Goal: Task Accomplishment & Management: Use online tool/utility

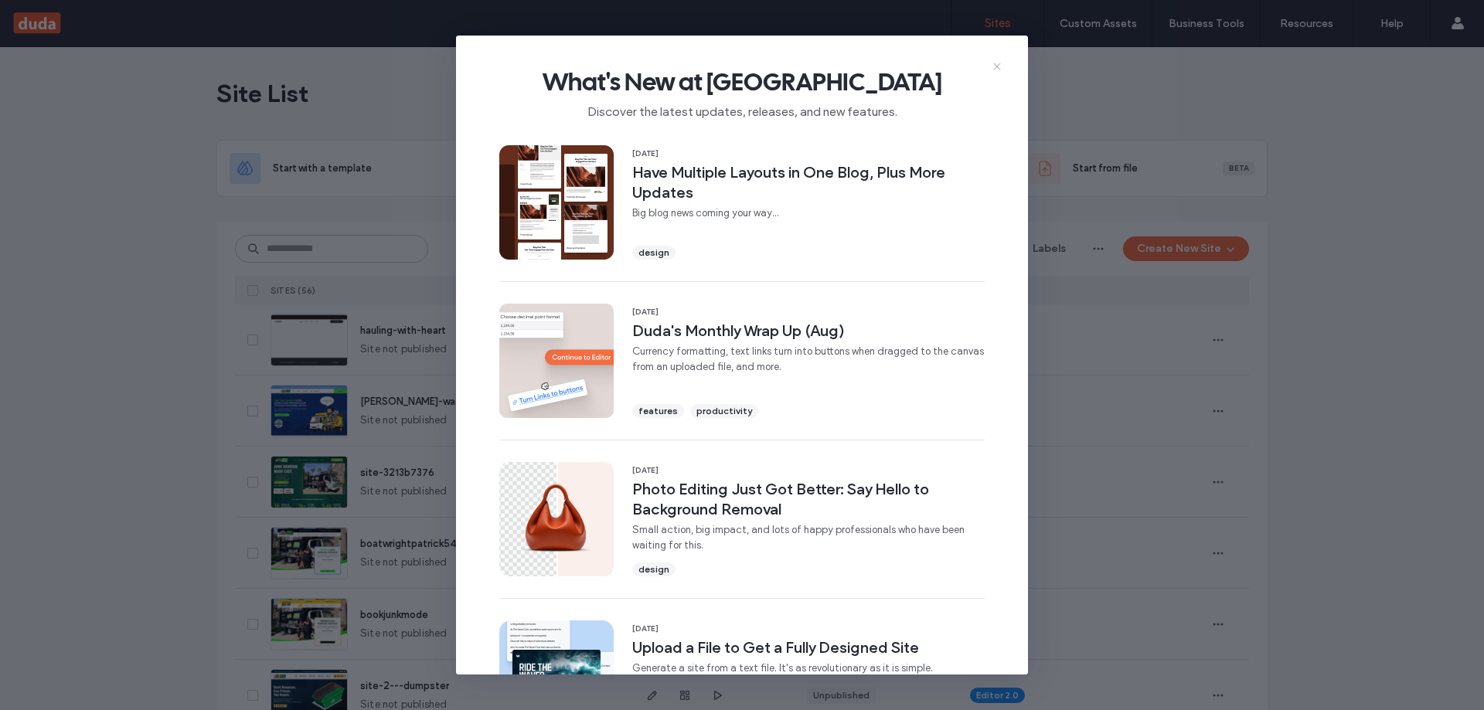
click at [995, 67] on icon at bounding box center [997, 66] width 12 height 12
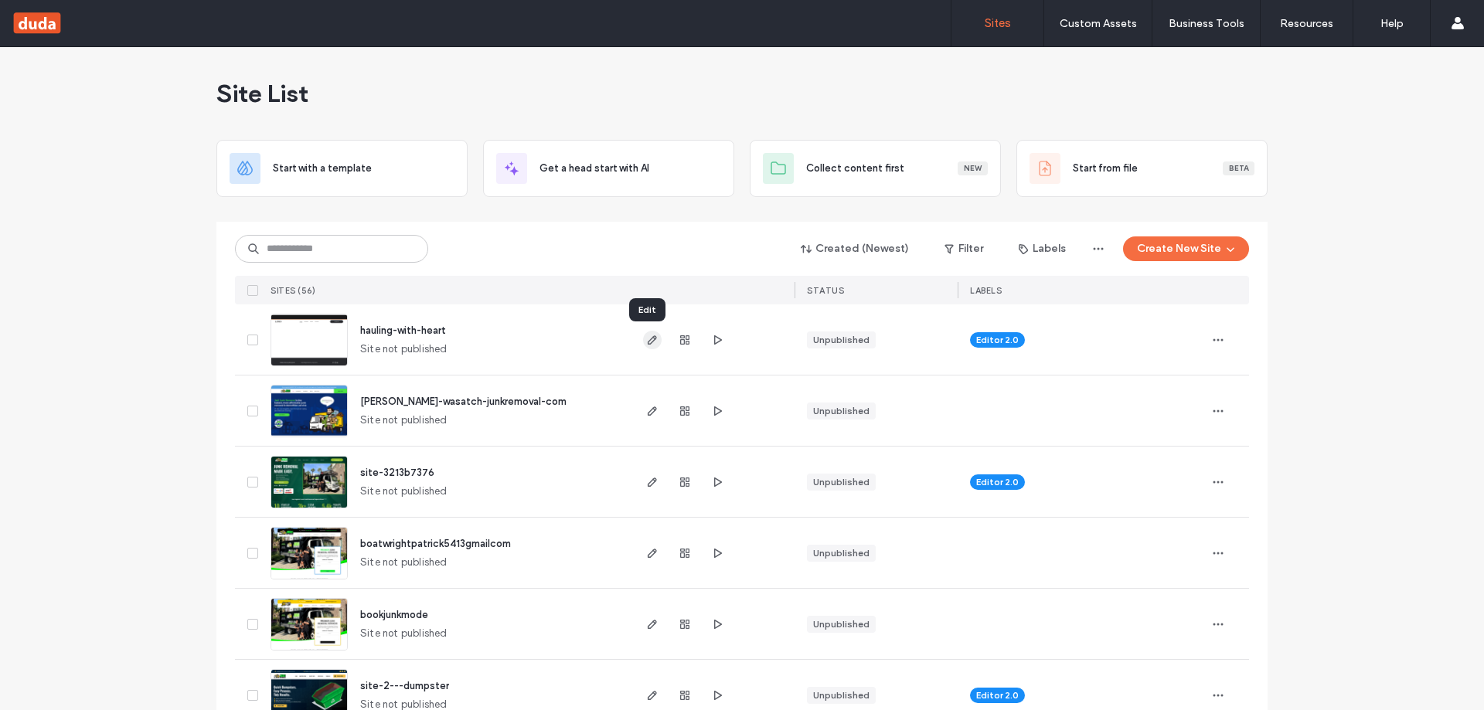
click at [650, 342] on icon "button" at bounding box center [652, 340] width 12 height 12
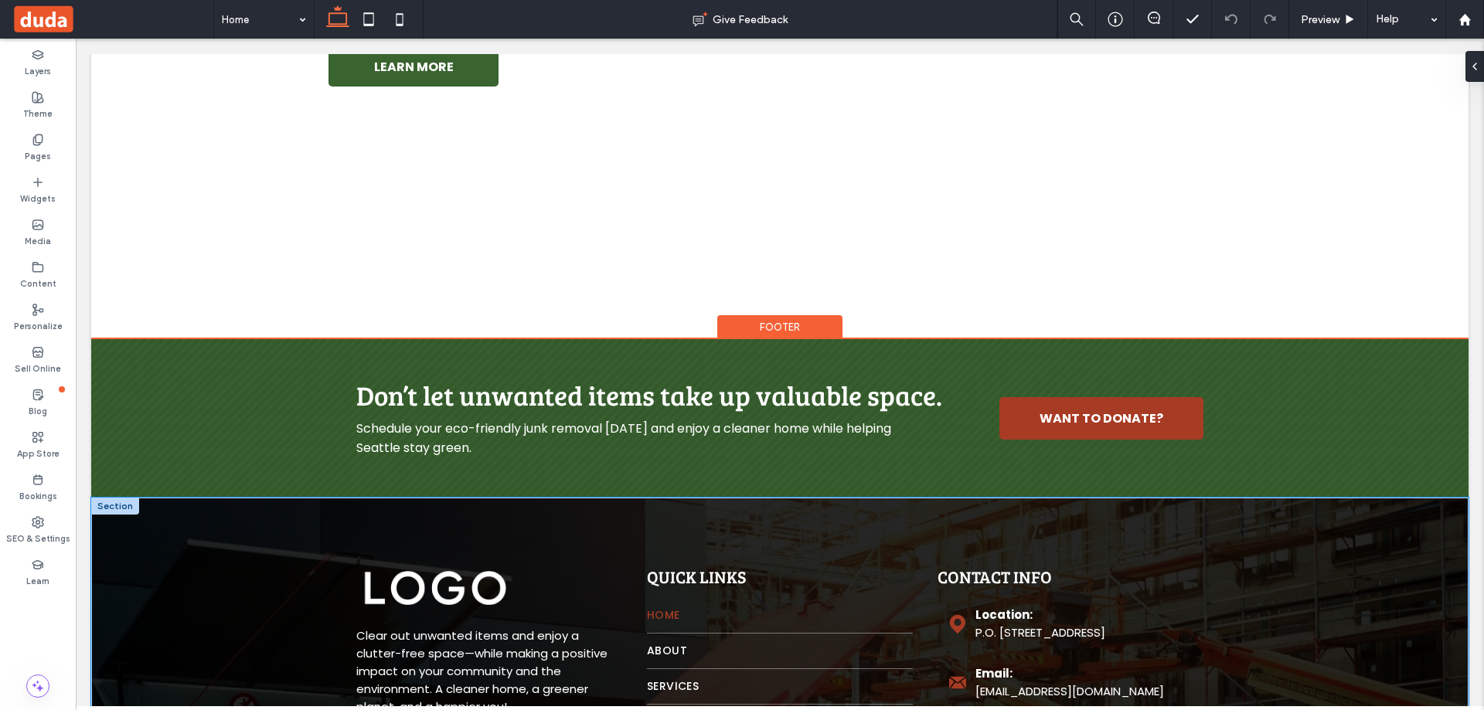
scroll to position [618, 0]
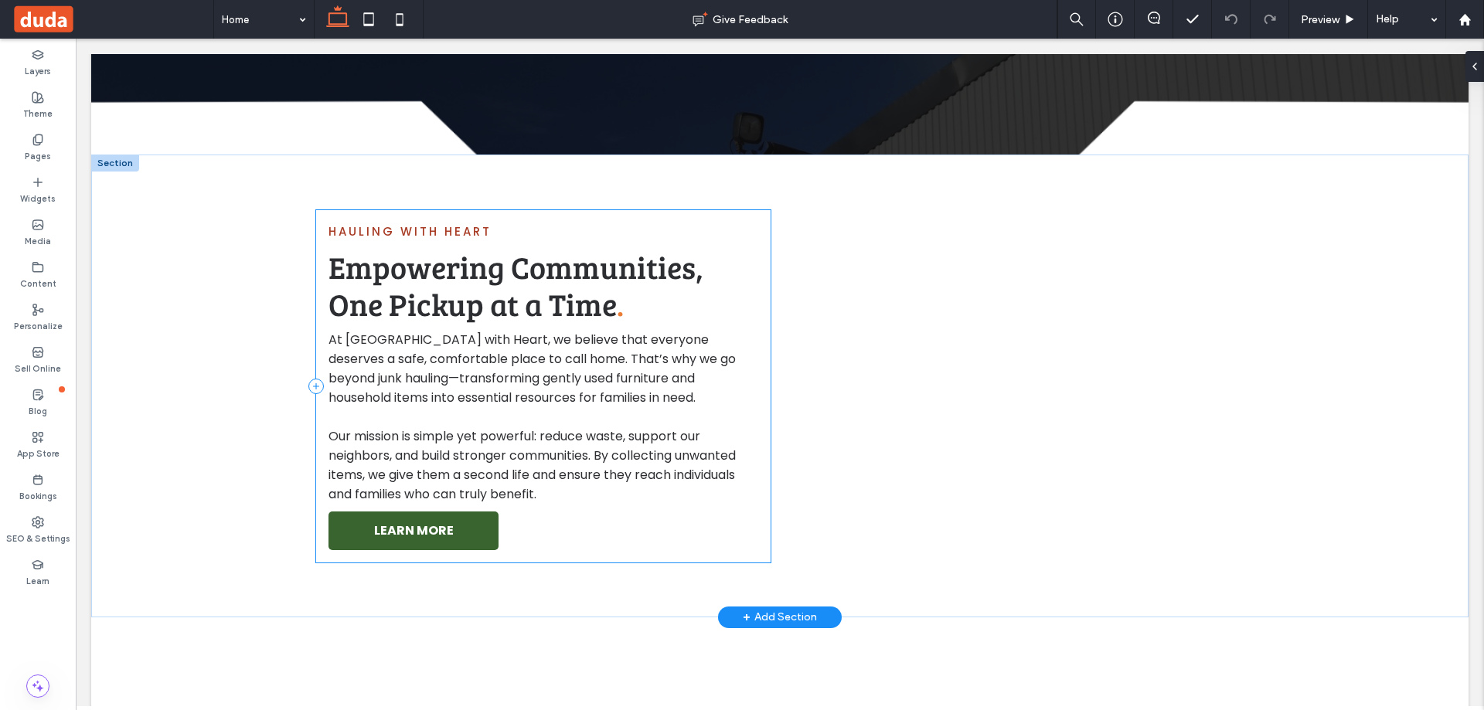
click at [625, 548] on div "Hauling with Heart Empowering Communities, One Pickup at a Time . At [GEOGRAPHI…" at bounding box center [543, 386] width 454 height 352
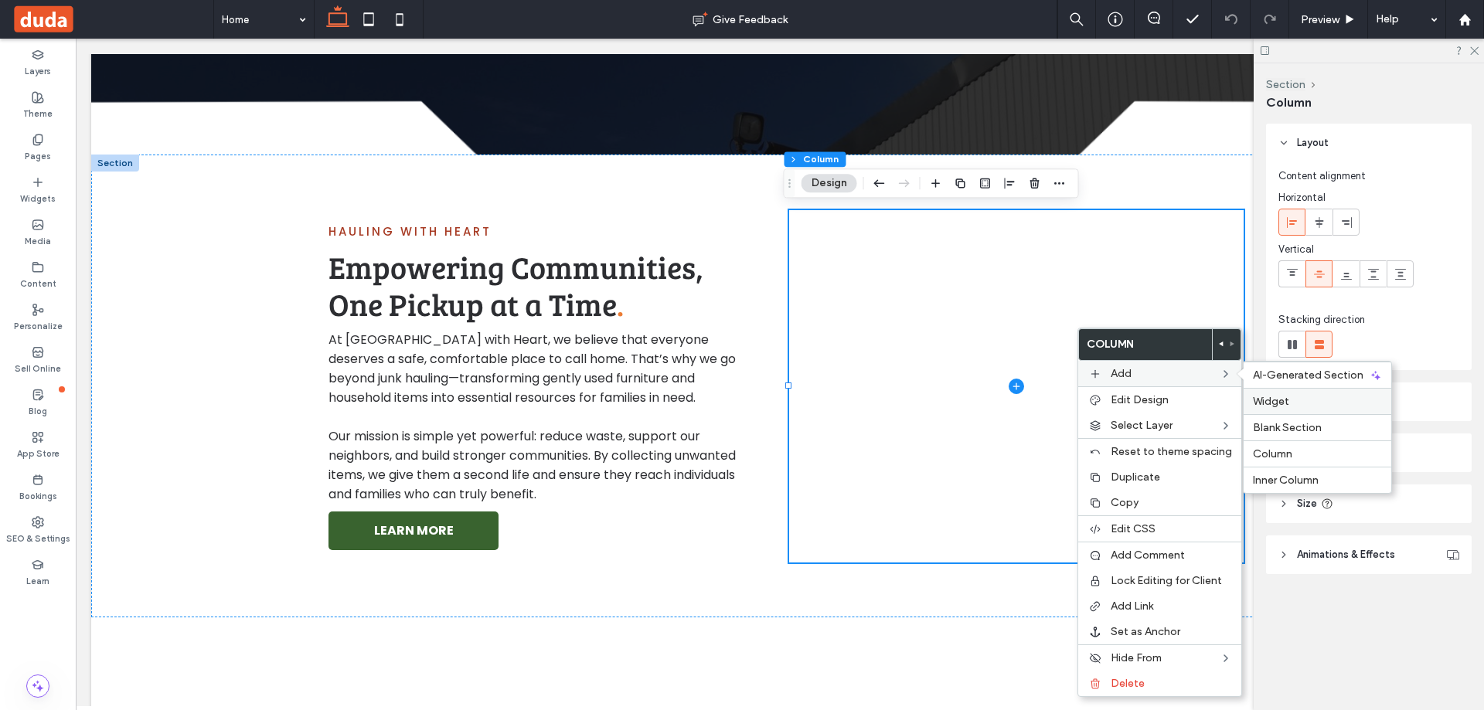
click at [1292, 405] on label "Widget" at bounding box center [1317, 401] width 129 height 13
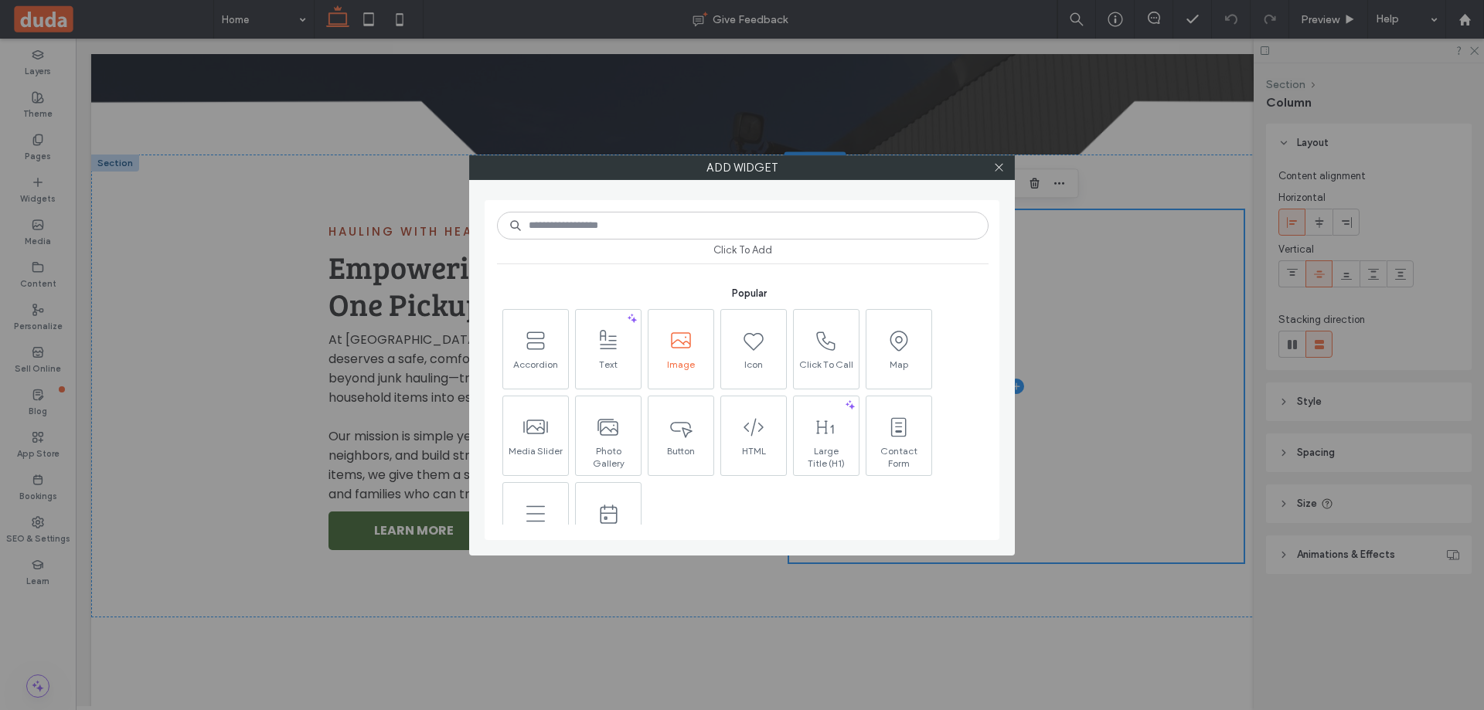
click at [697, 351] on span at bounding box center [680, 341] width 65 height 35
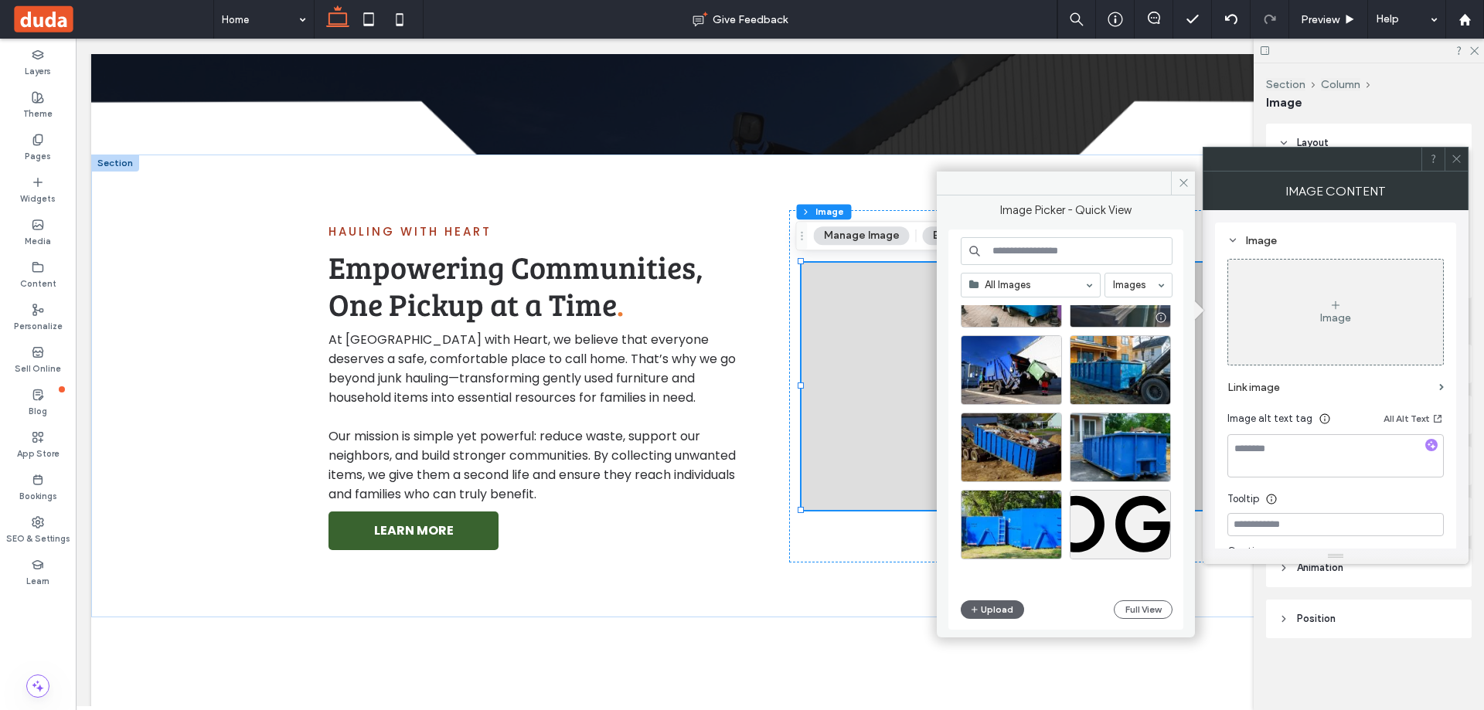
scroll to position [386, 0]
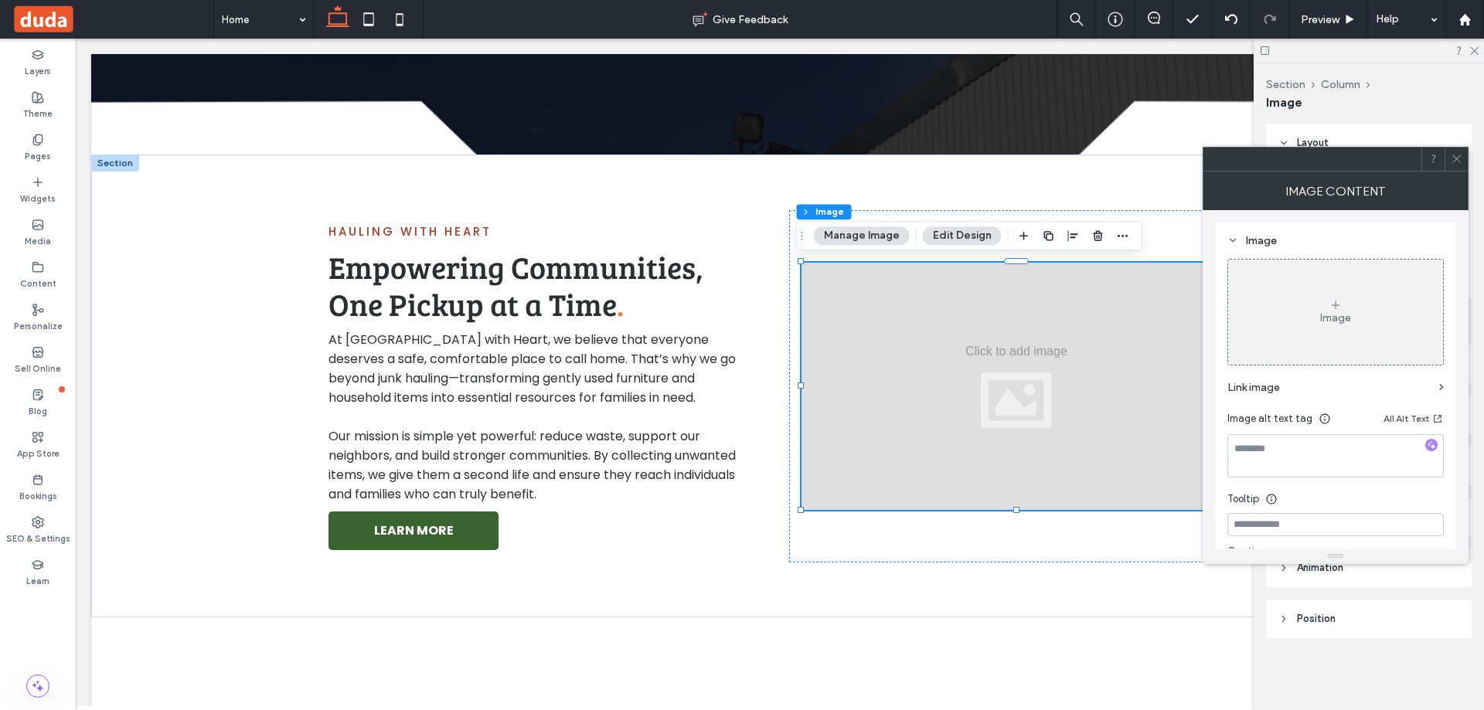
click at [1282, 311] on div "Image" at bounding box center [1335, 312] width 215 height 102
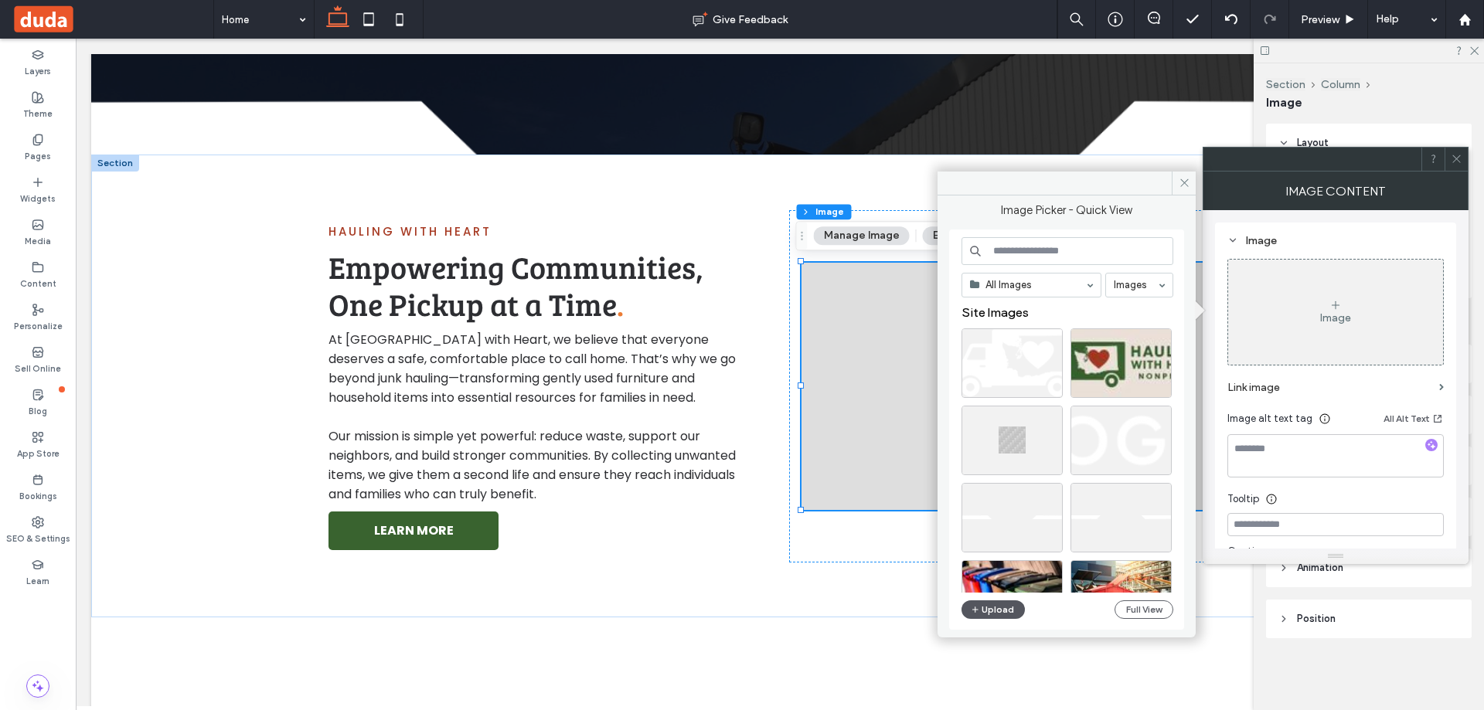
click at [1014, 605] on button "Upload" at bounding box center [992, 610] width 63 height 19
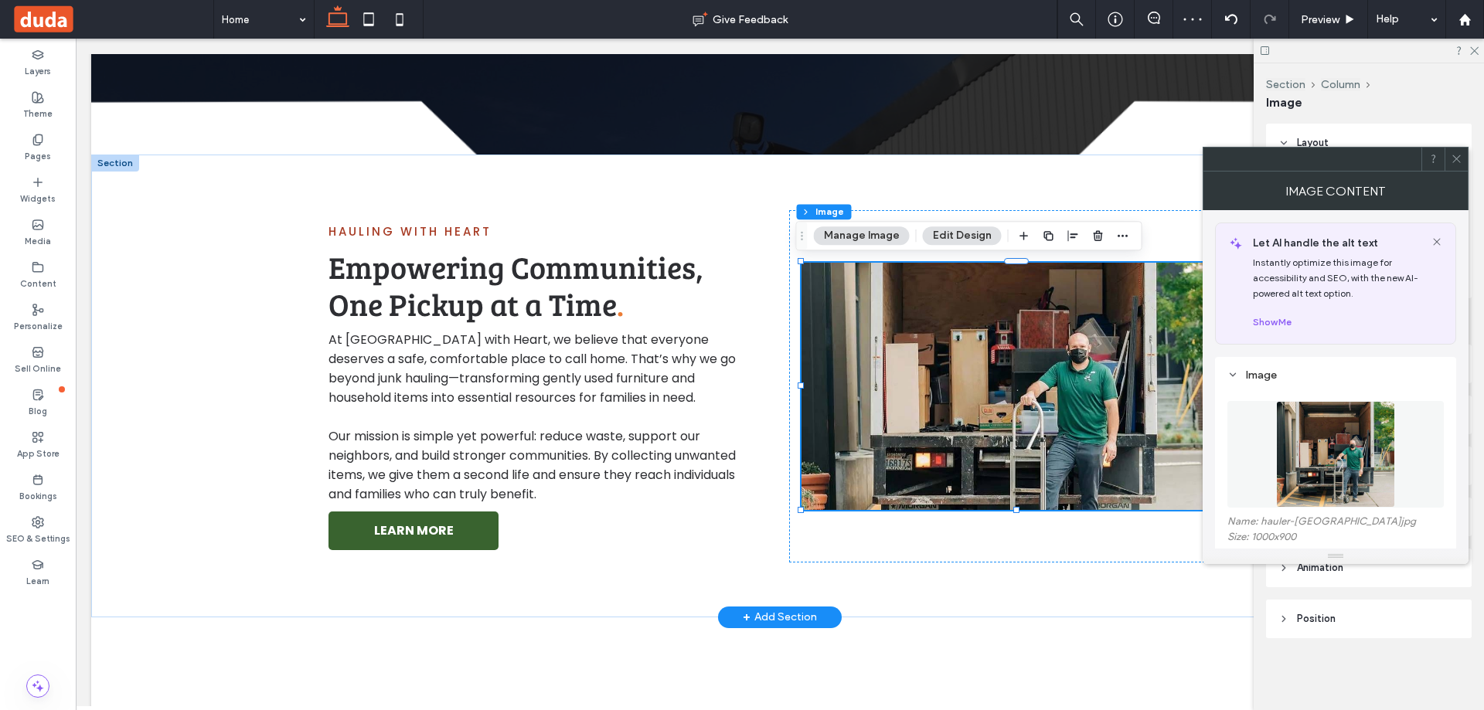
click at [1049, 371] on img at bounding box center [1016, 386] width 430 height 247
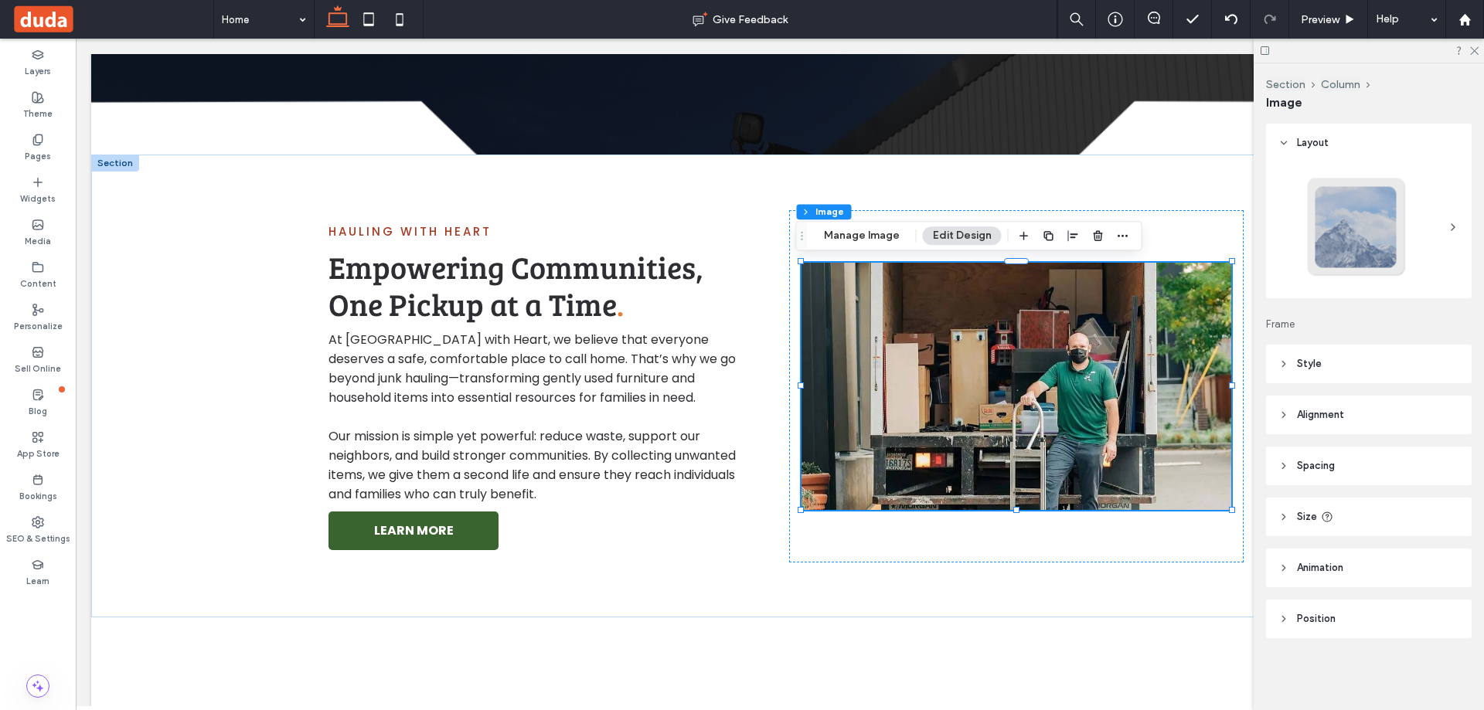
click at [1338, 410] on span "Alignment" at bounding box center [1320, 414] width 47 height 15
click at [998, 391] on img at bounding box center [1016, 386] width 430 height 247
click at [1012, 528] on div at bounding box center [1016, 386] width 454 height 352
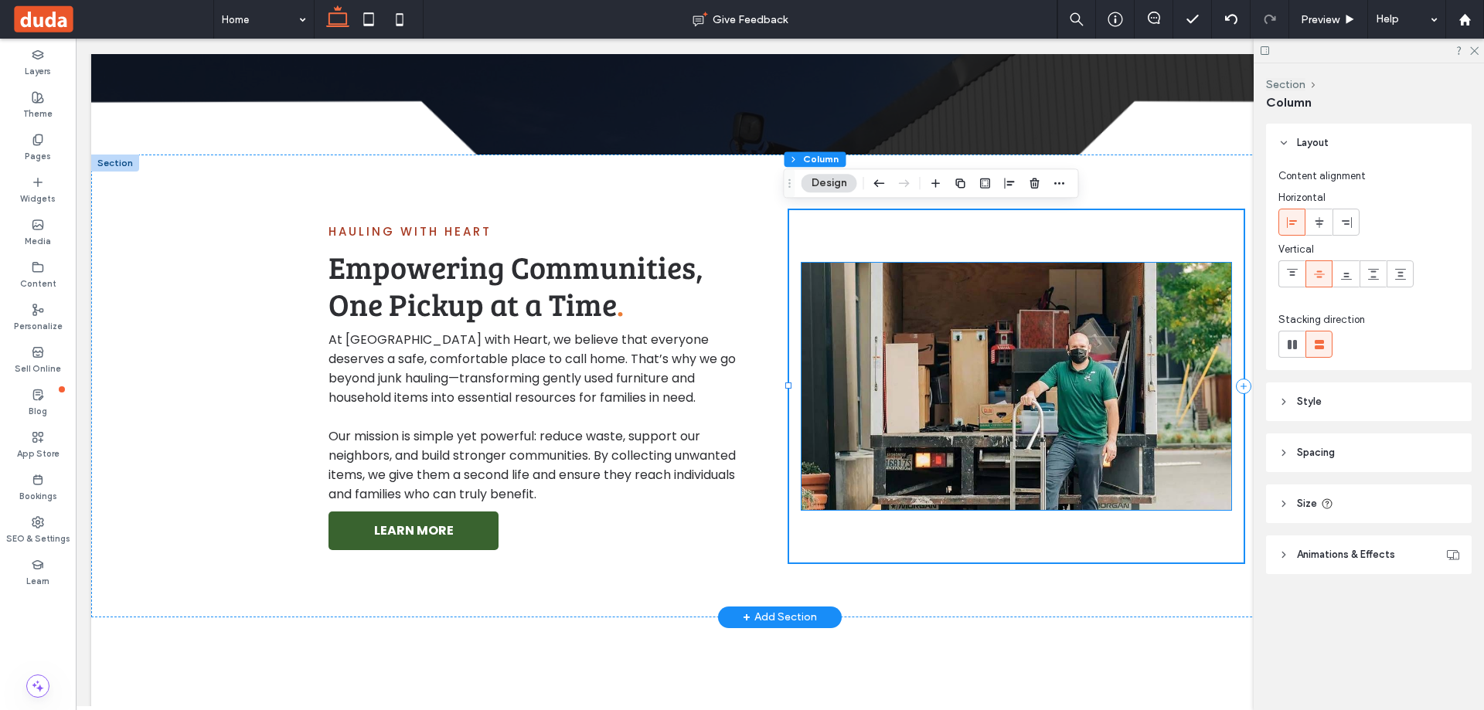
click at [1005, 492] on img at bounding box center [1016, 386] width 430 height 247
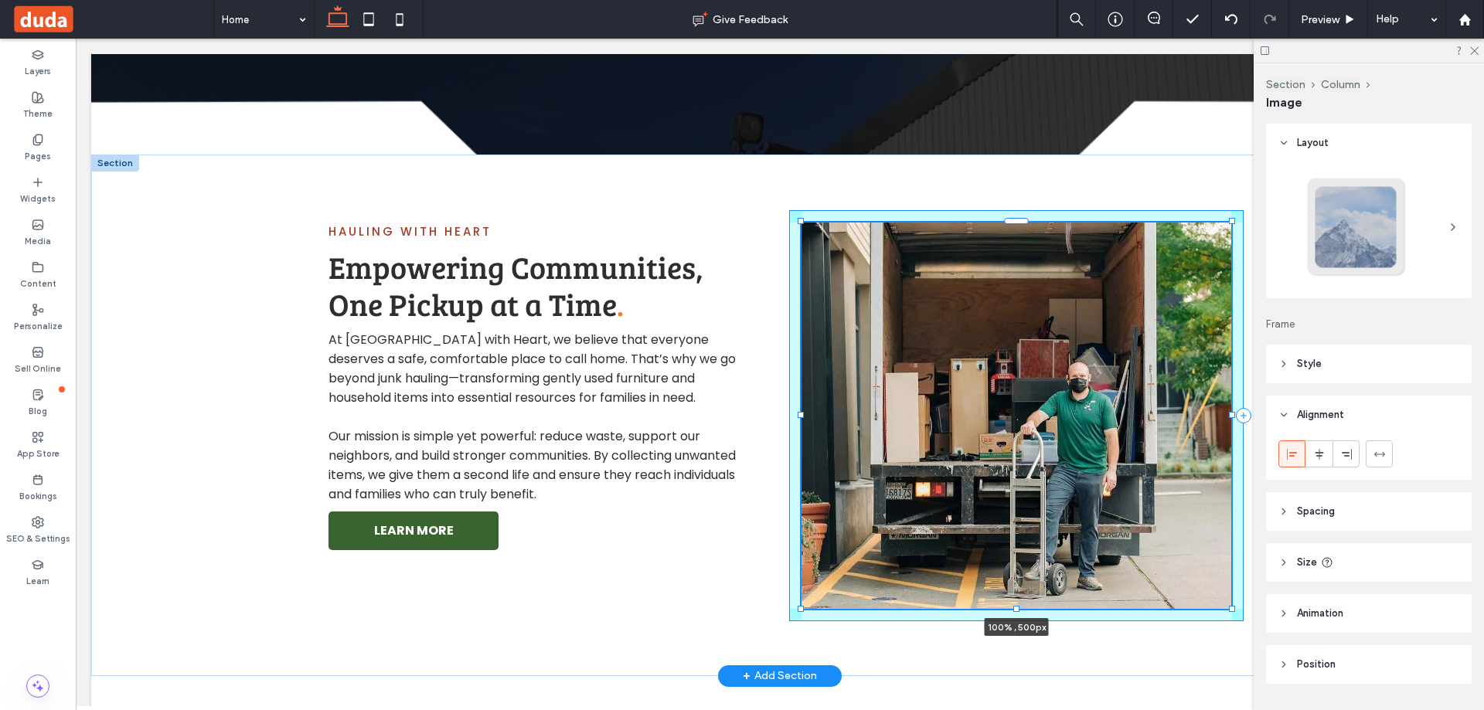
drag, startPoint x: 1010, startPoint y: 510, endPoint x: 1001, endPoint y: 580, distance: 70.2
click at [1001, 580] on div "Hauling with Heart Empowering Communities, One Pickup at a Time . At [GEOGRAPHI…" at bounding box center [779, 416] width 927 height 522
type input "***"
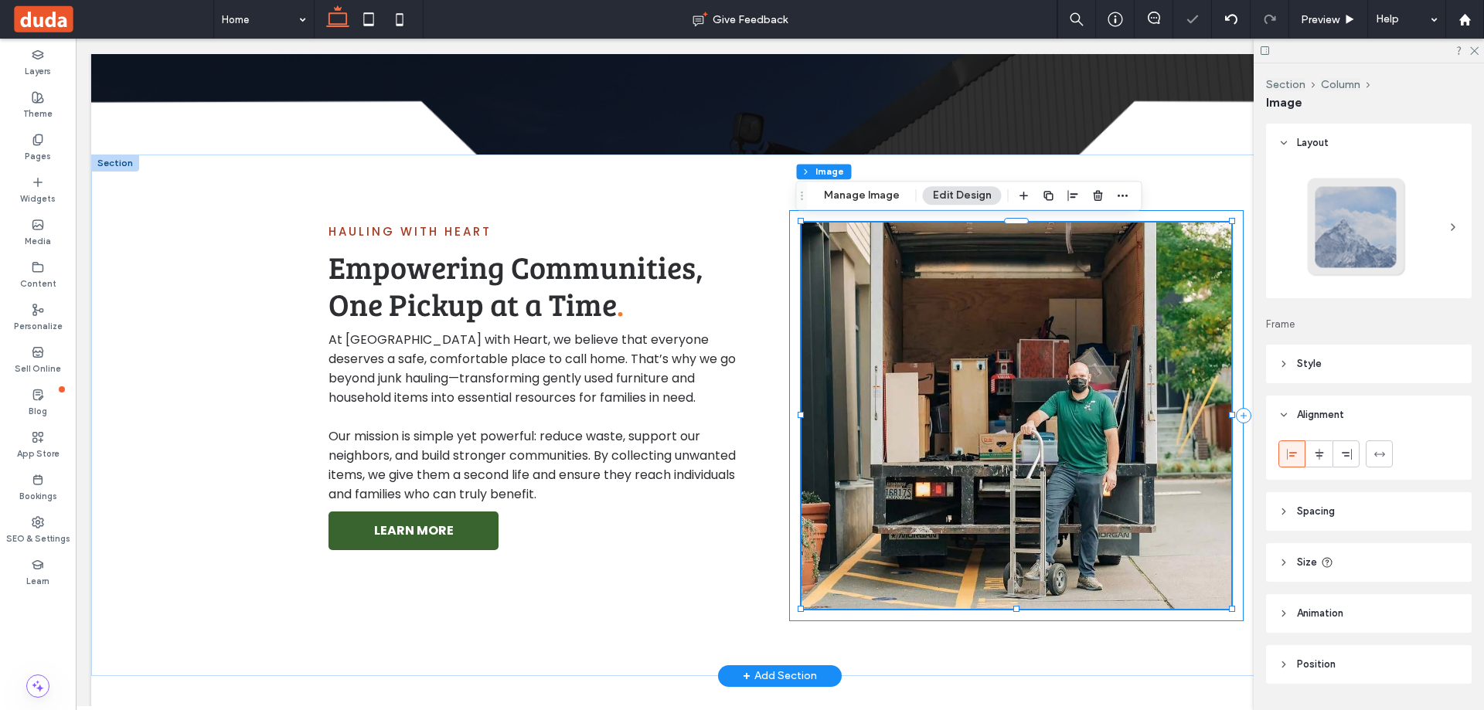
click at [790, 267] on div "100% , 500px" at bounding box center [1016, 415] width 454 height 411
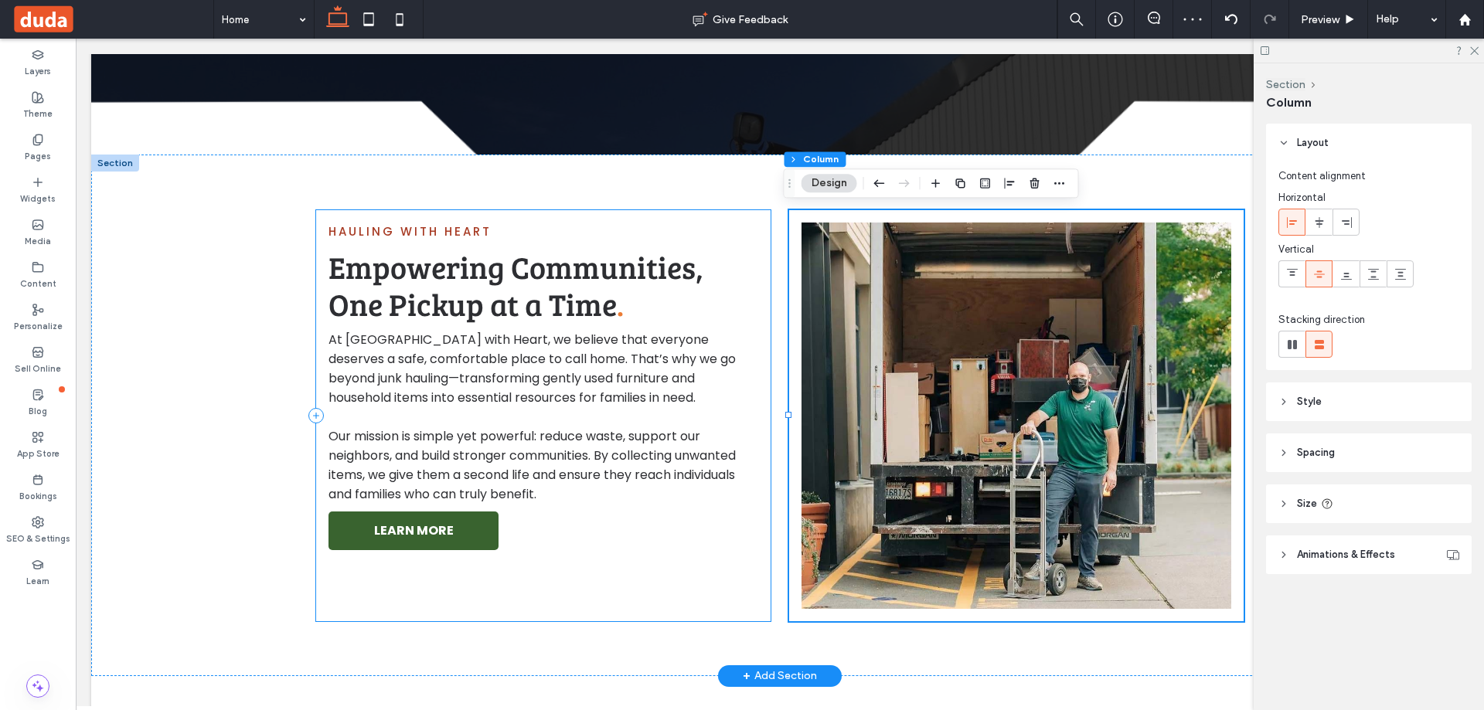
click at [672, 621] on div "Hauling with Heart Empowering Communities, One Pickup at a Time . At [GEOGRAPHI…" at bounding box center [779, 416] width 927 height 522
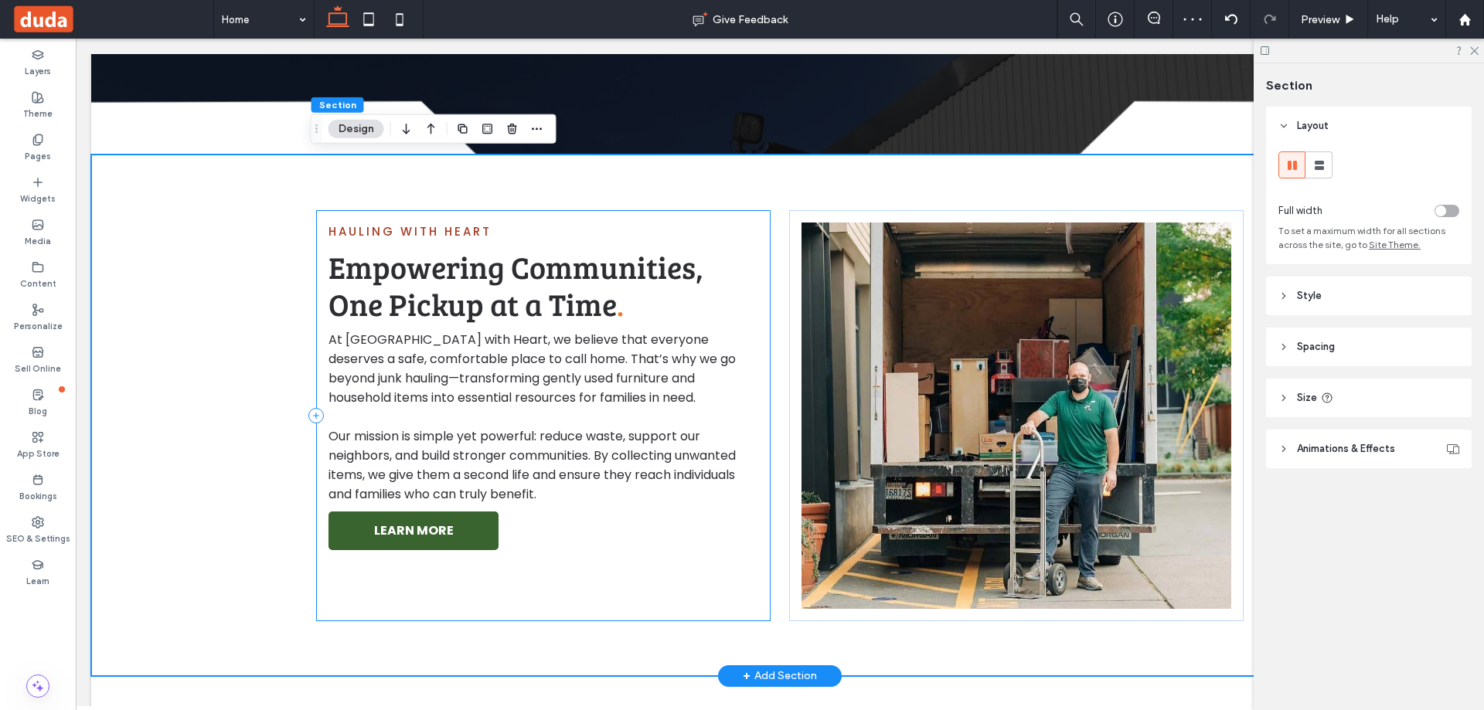
click at [666, 594] on div "Hauling with Heart Empowering Communities, One Pickup at a Time . At [GEOGRAPHI…" at bounding box center [543, 415] width 454 height 411
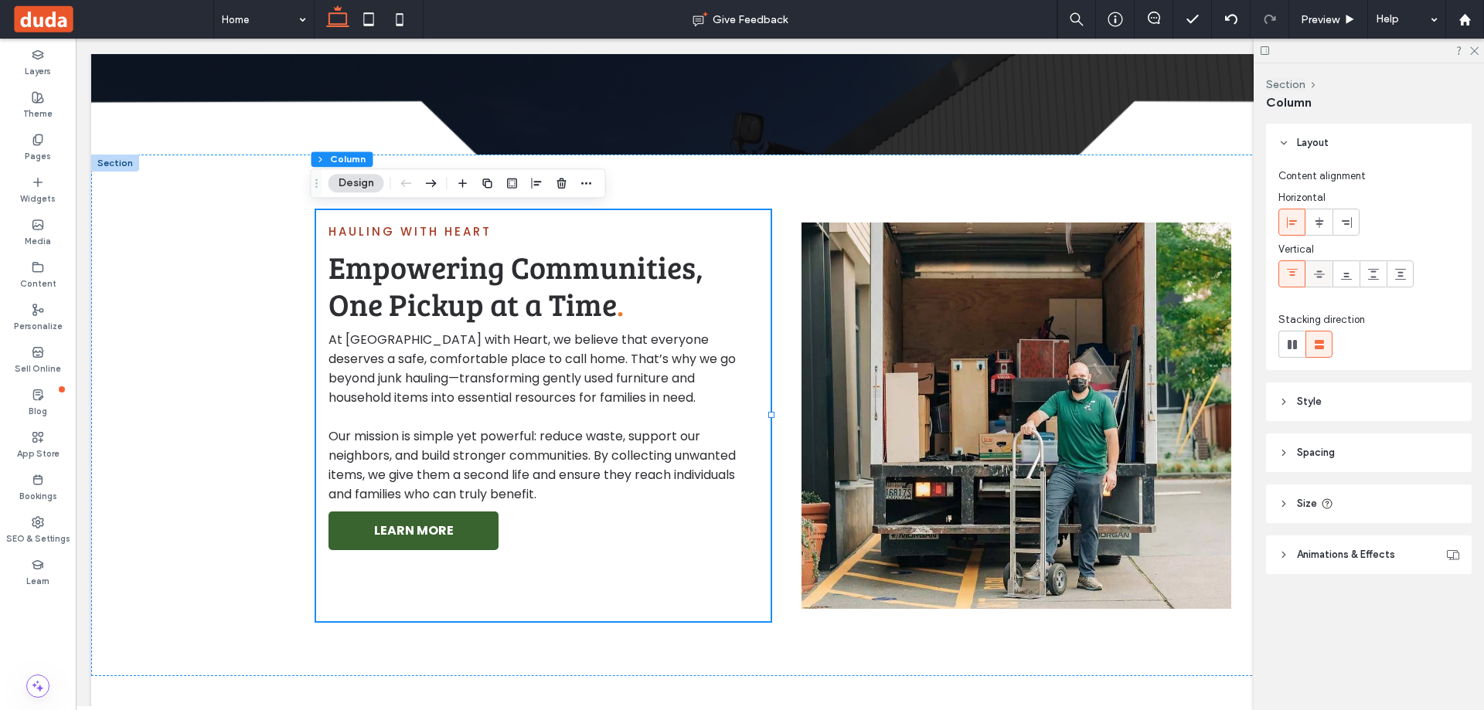
click at [1312, 274] on div at bounding box center [1319, 274] width 26 height 26
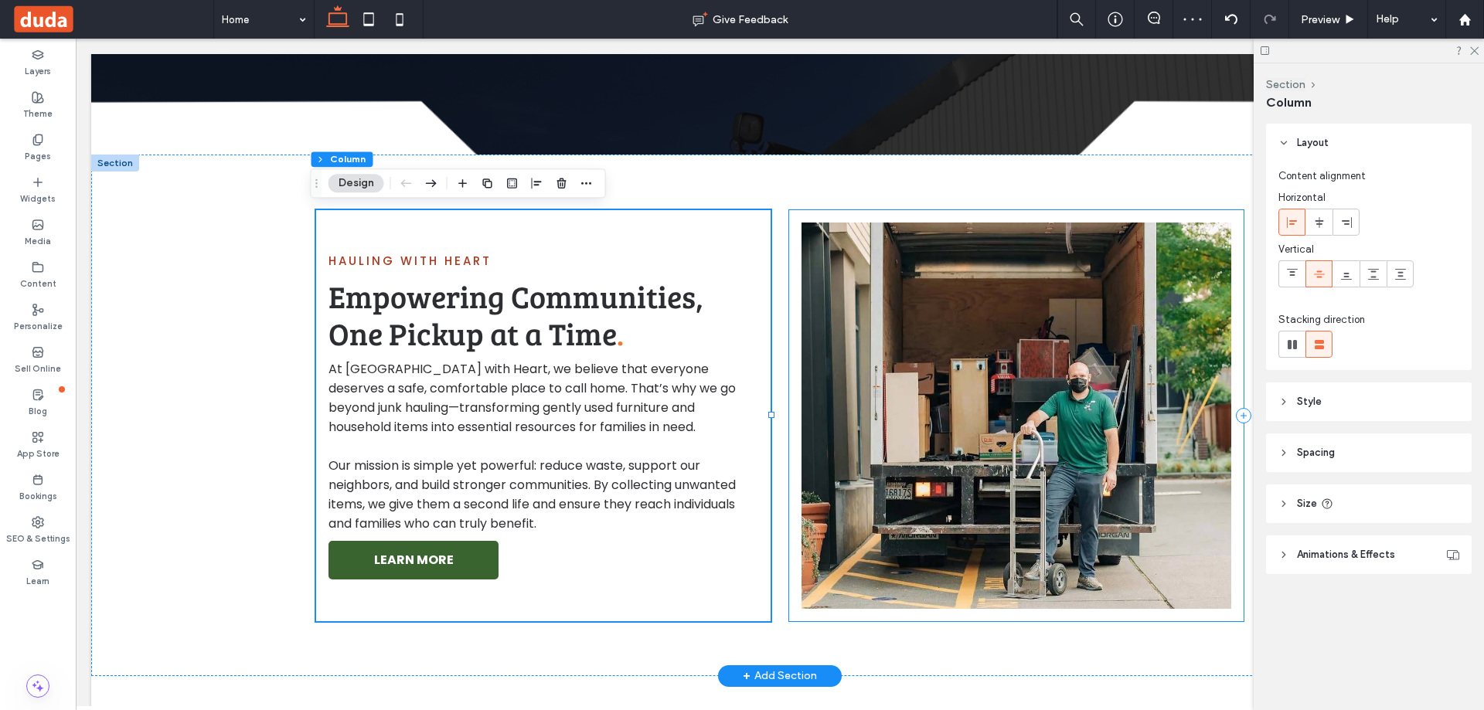
click at [992, 216] on div at bounding box center [1016, 415] width 454 height 411
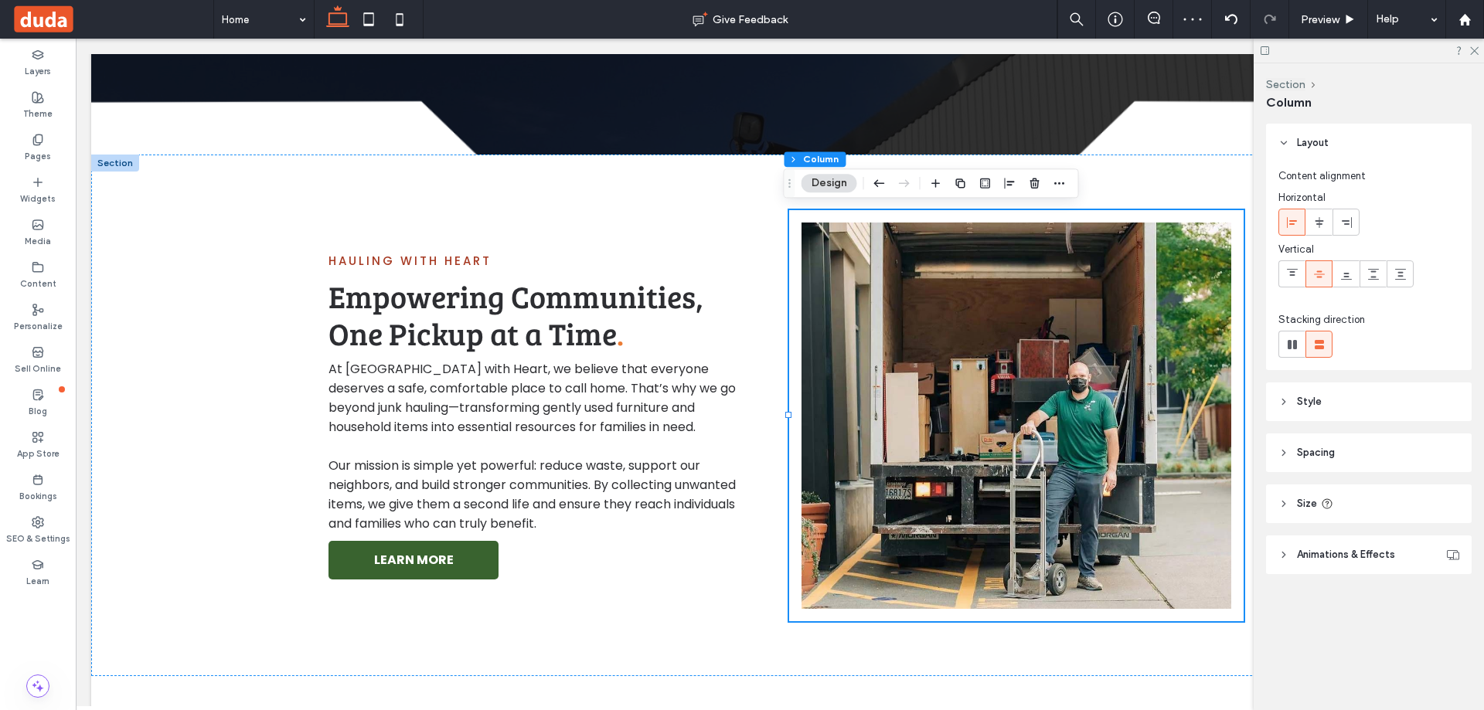
click at [1326, 424] on div "Layout Content alignment Horizontal Vertical Stacking direction Style Color Ima…" at bounding box center [1374, 380] width 216 height 512
click at [1330, 451] on span "Spacing" at bounding box center [1316, 452] width 38 height 15
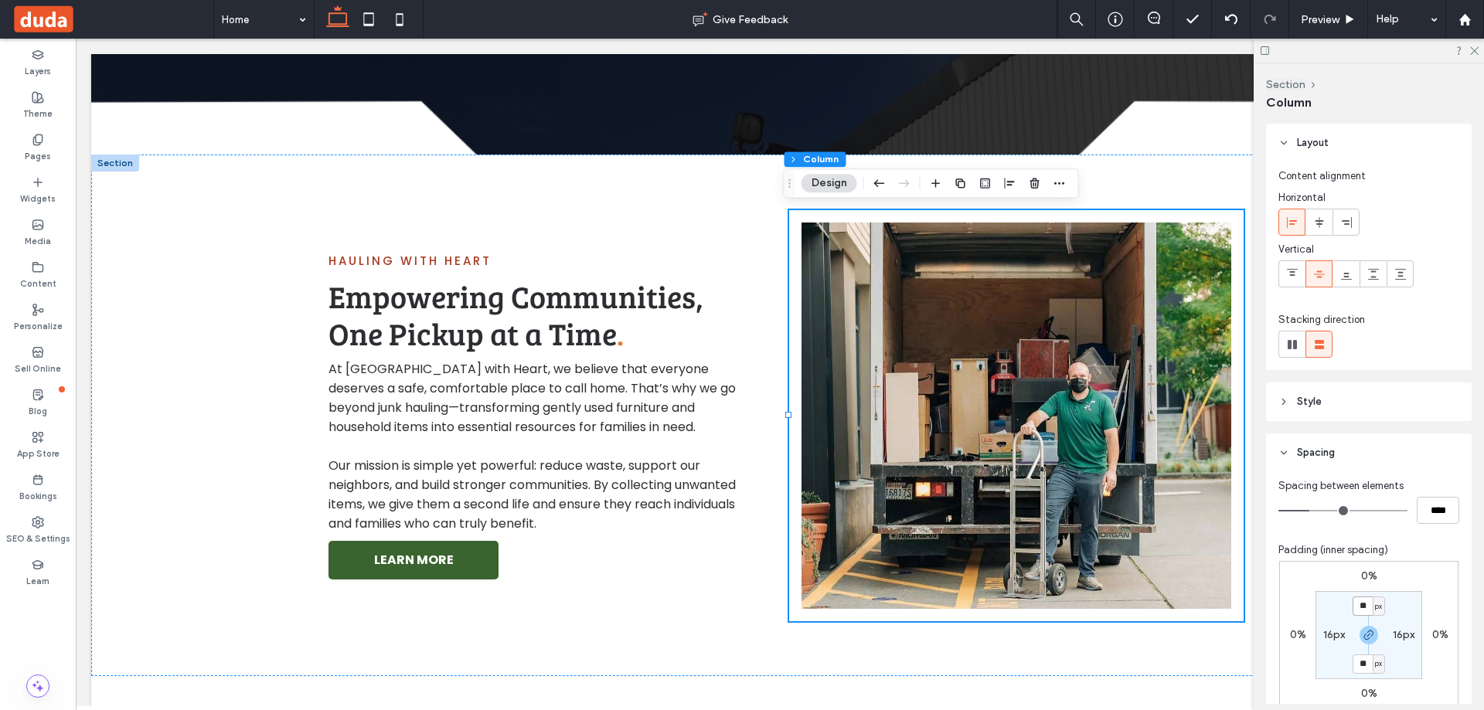
click at [1361, 601] on input "**" at bounding box center [1363, 606] width 20 height 19
type input "*"
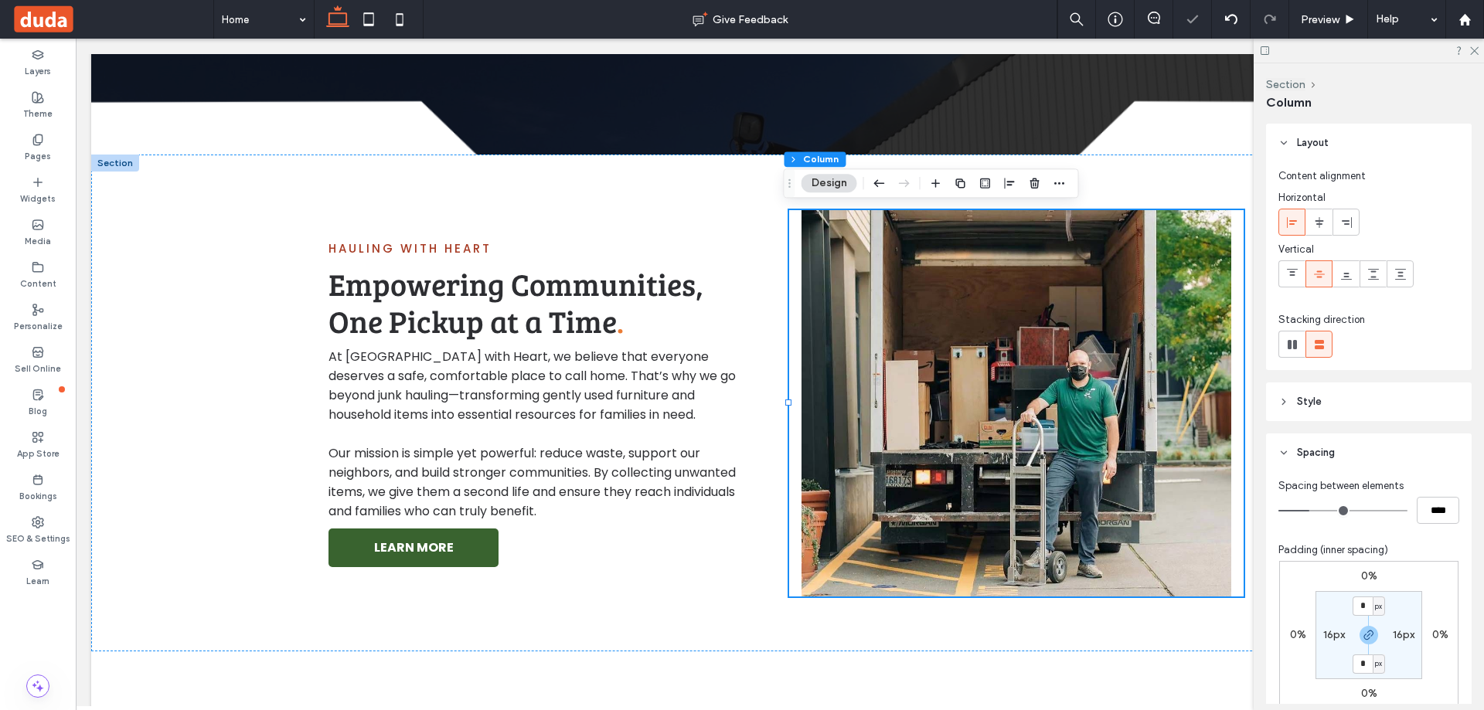
click at [1326, 628] on label "16px" at bounding box center [1334, 634] width 22 height 13
type input "**"
type input "*"
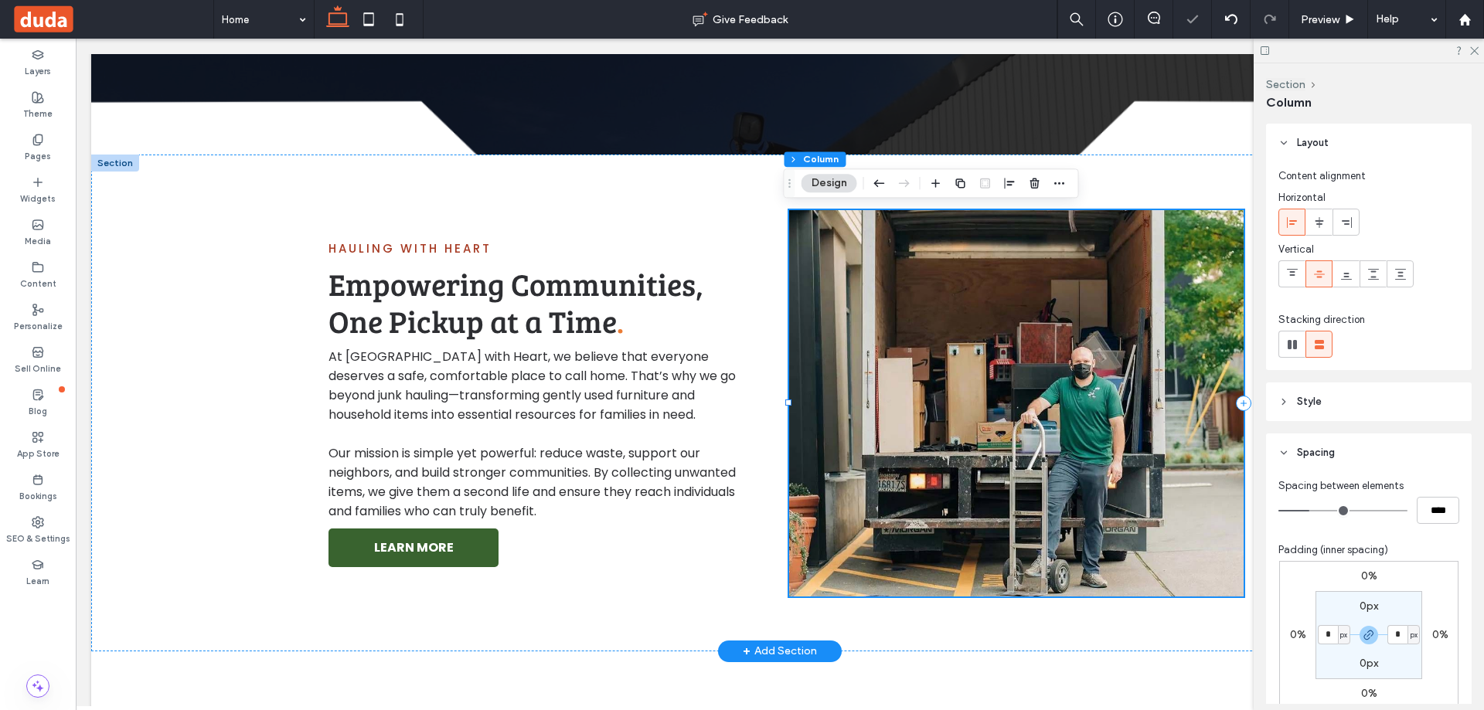
click at [1044, 428] on img at bounding box center [1016, 403] width 454 height 386
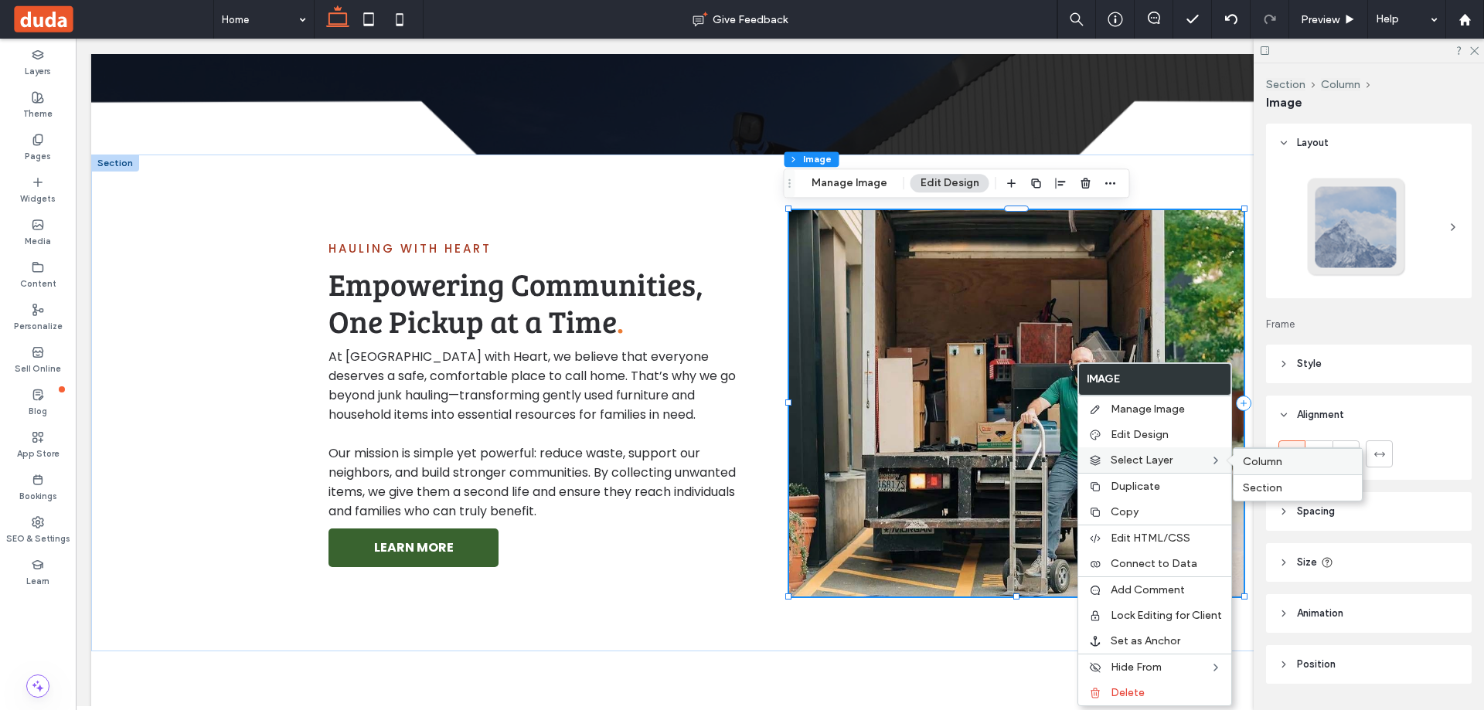
click at [1291, 467] on label "Column" at bounding box center [1298, 461] width 110 height 13
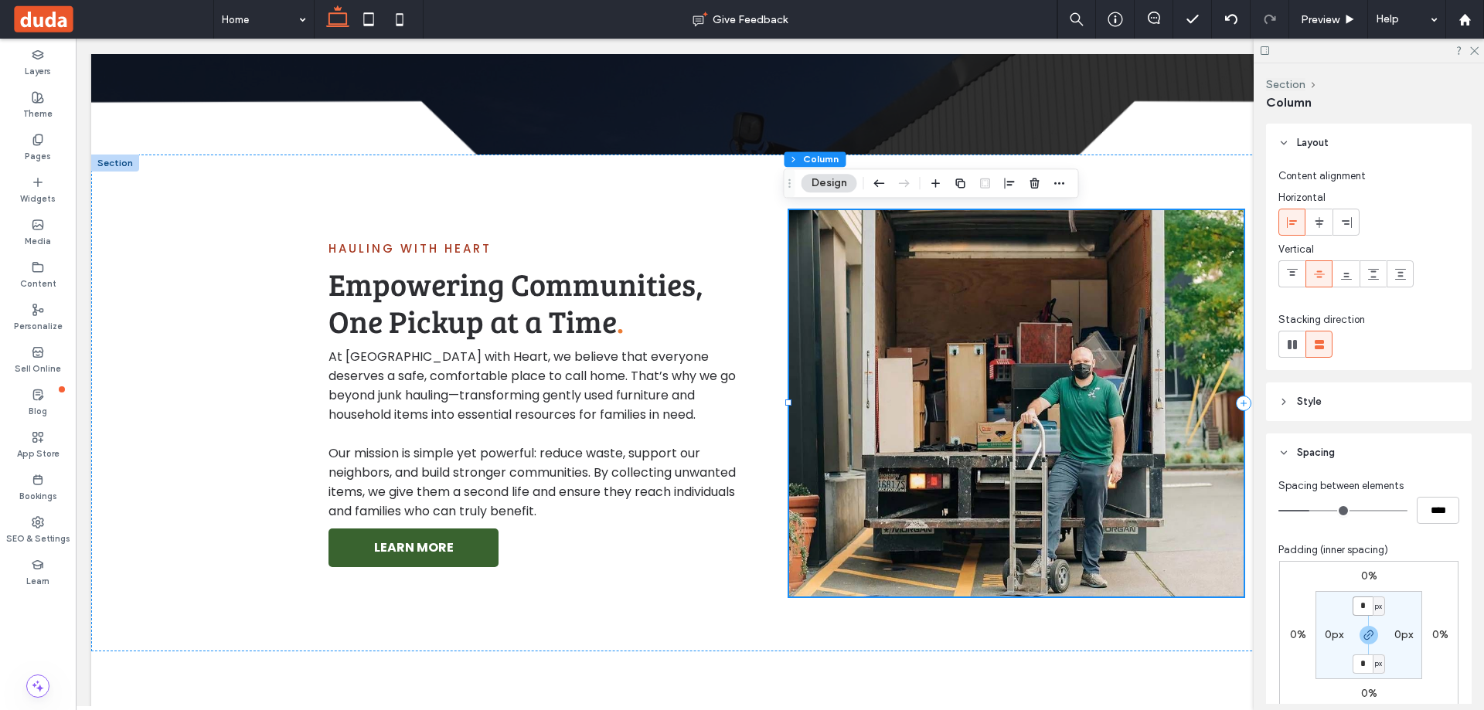
click at [1357, 607] on input "*" at bounding box center [1363, 606] width 20 height 19
type input "*"
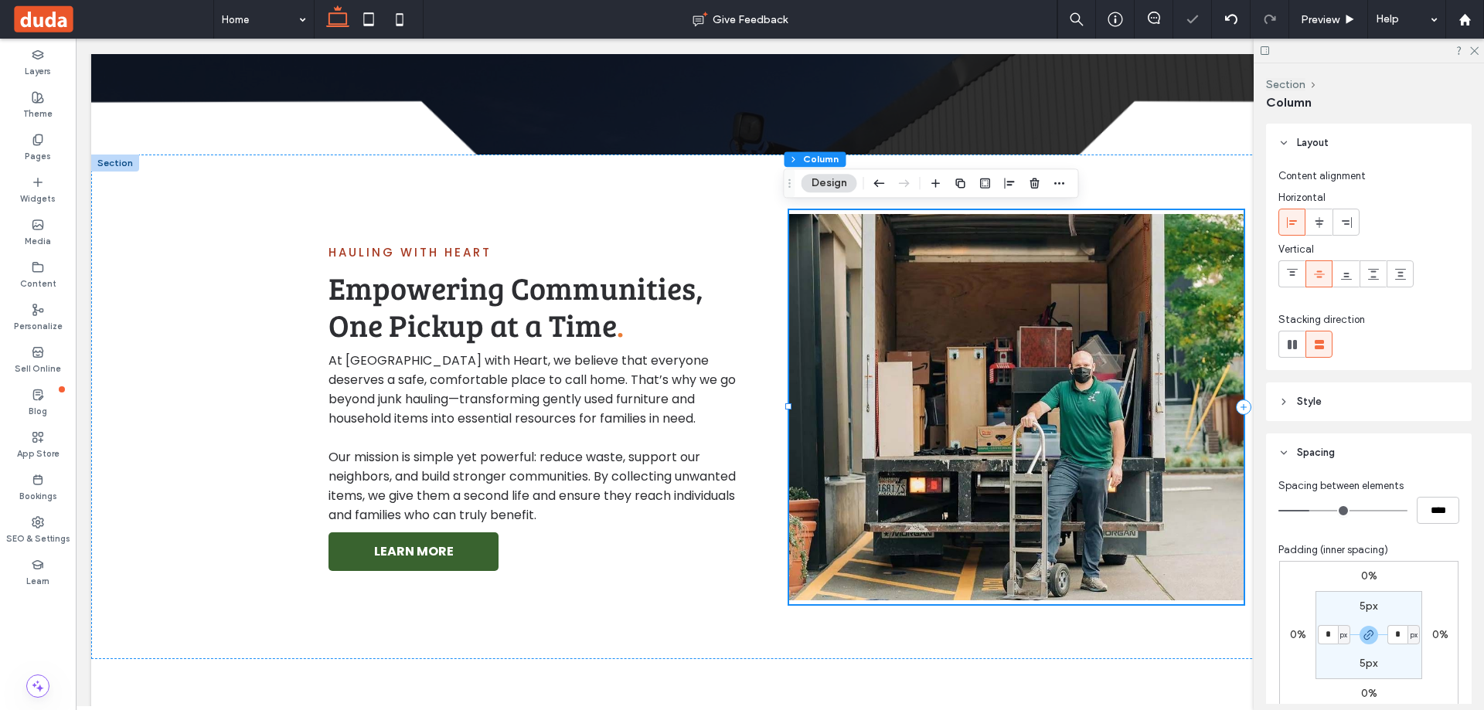
type input "*"
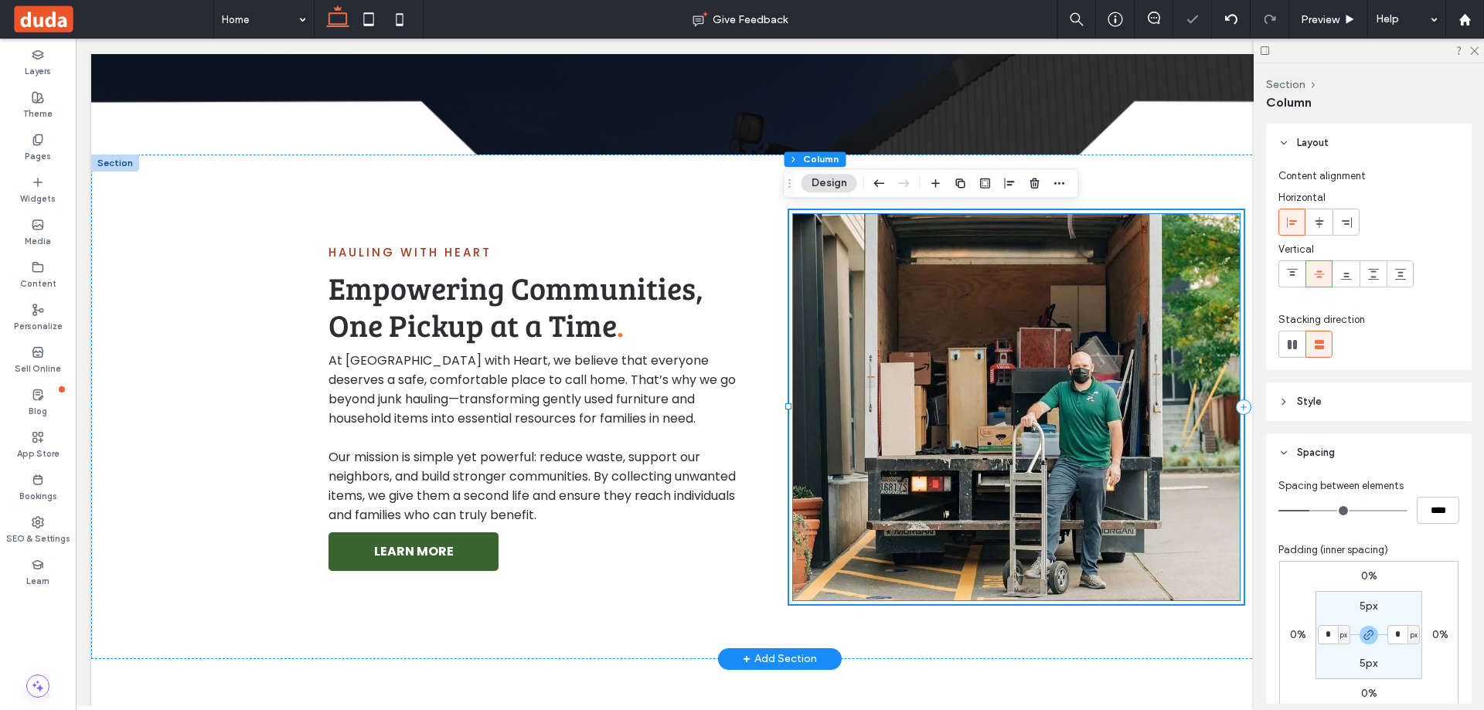
click at [1200, 477] on img at bounding box center [1016, 407] width 447 height 386
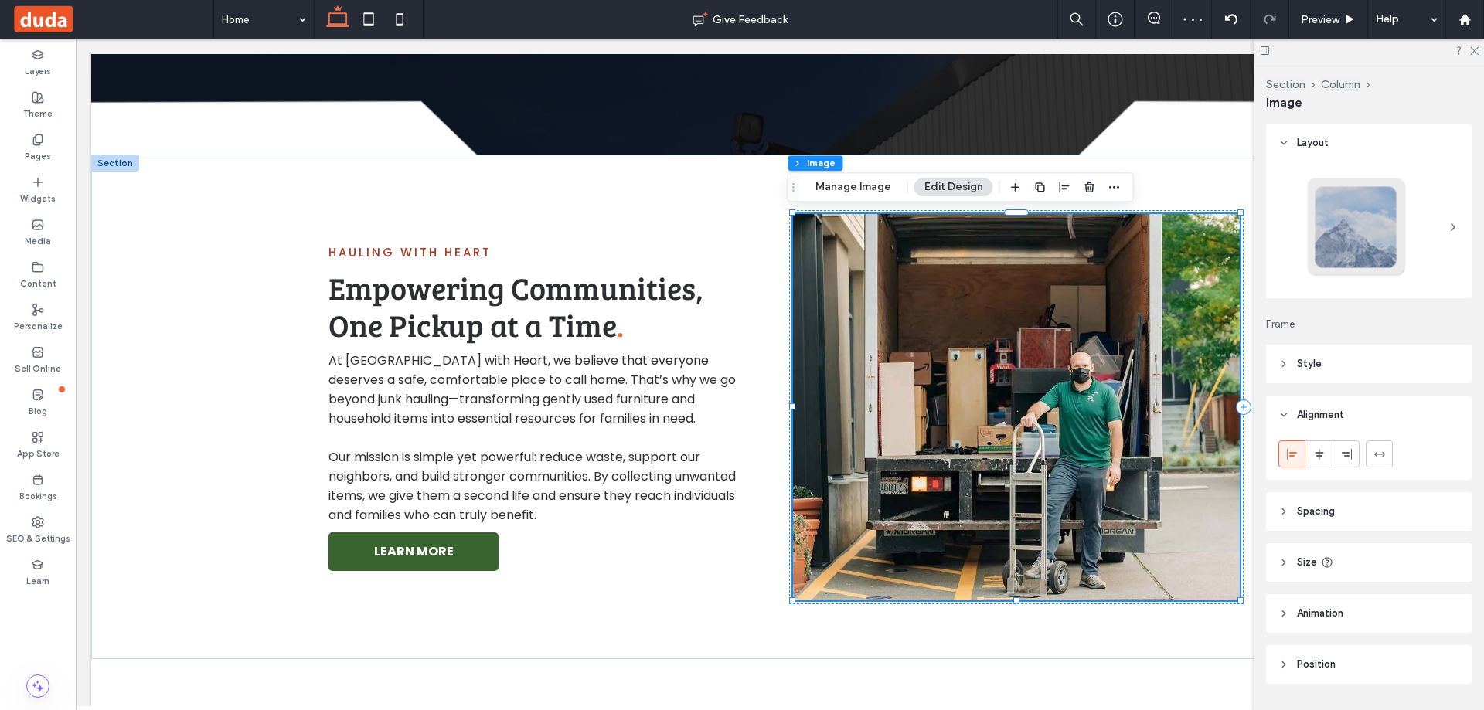
scroll to position [42, 0]
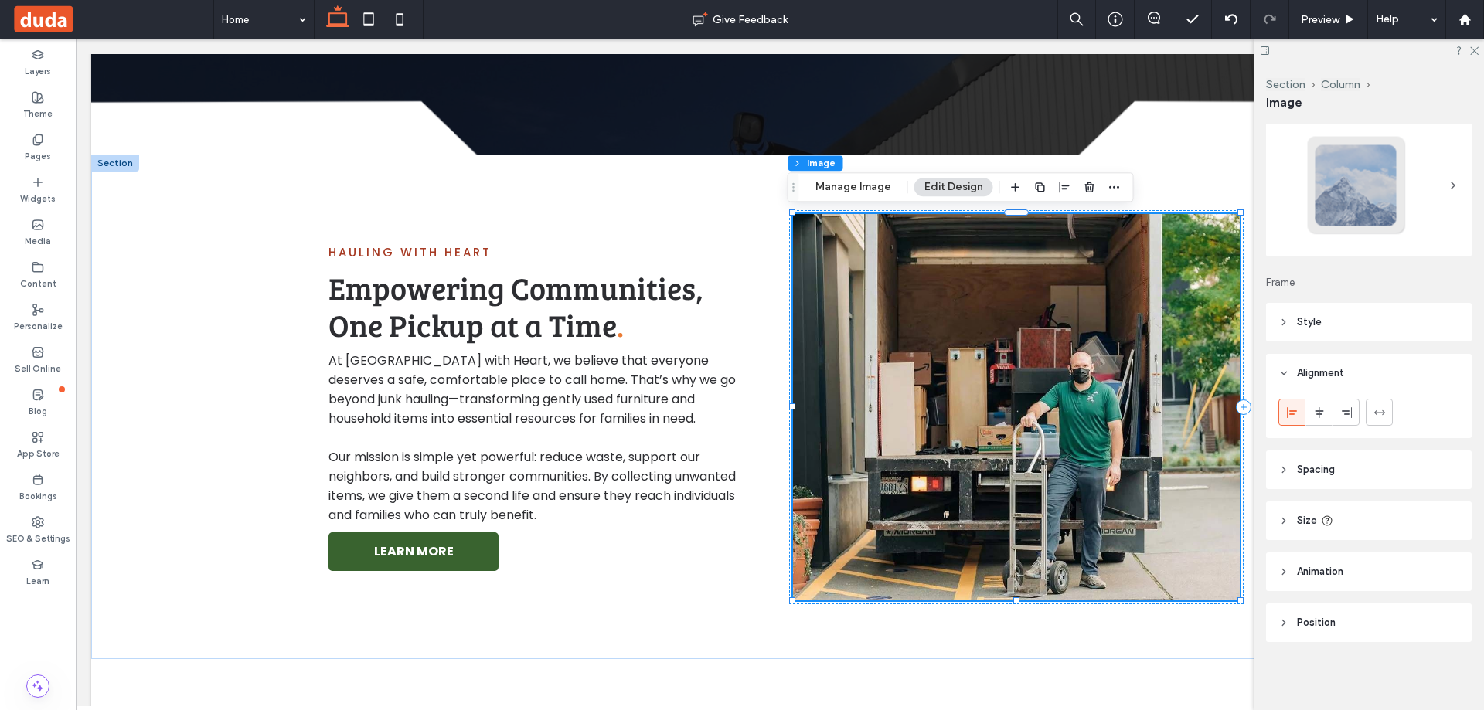
click at [1348, 319] on header "Style" at bounding box center [1369, 322] width 206 height 39
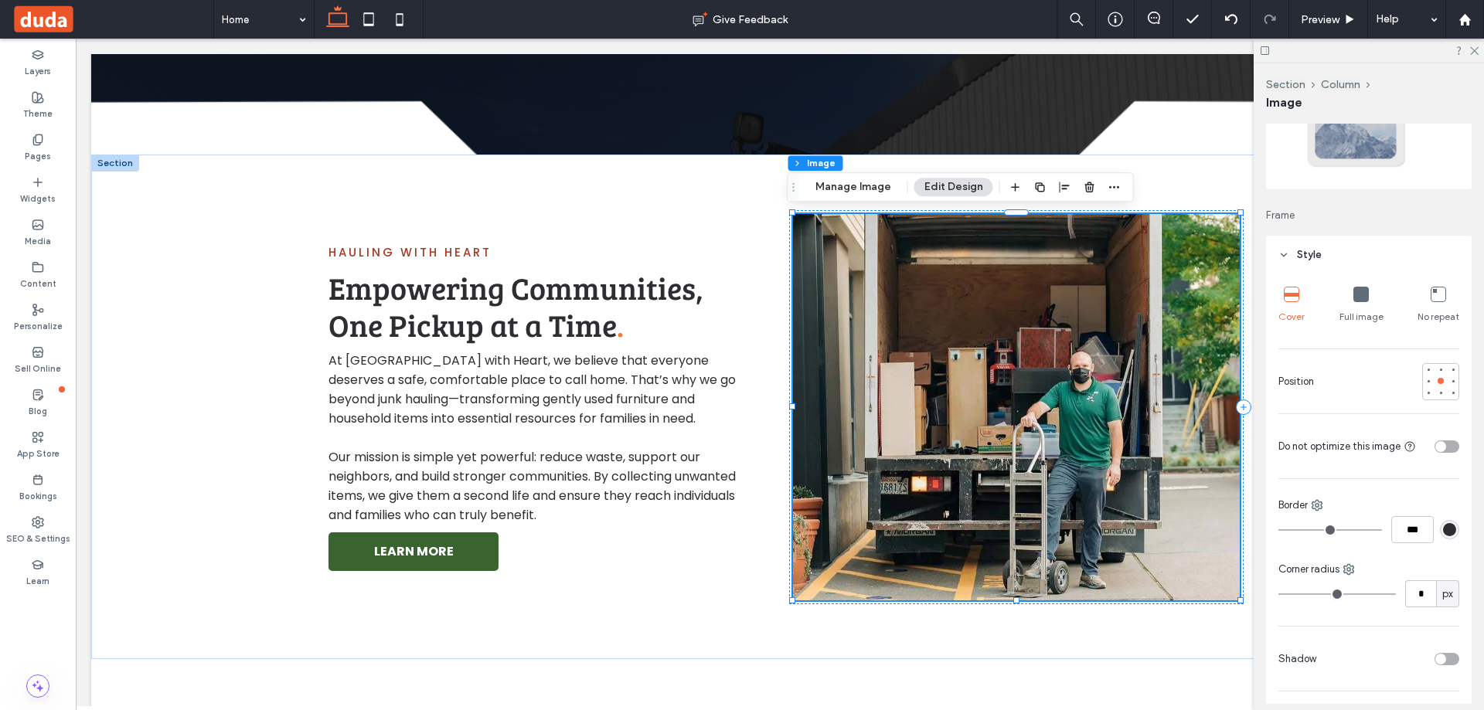
scroll to position [196, 0]
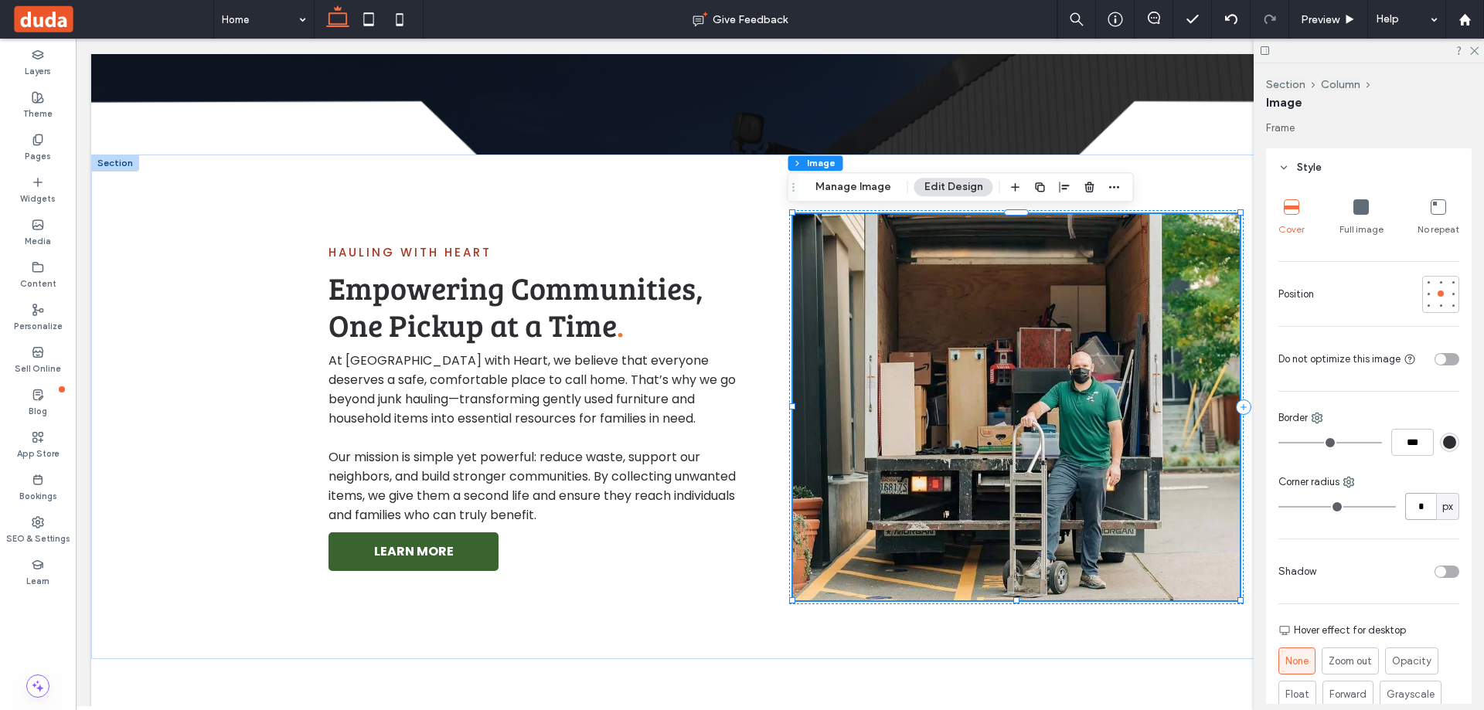
click at [1414, 519] on input "*" at bounding box center [1420, 506] width 31 height 27
type input "**"
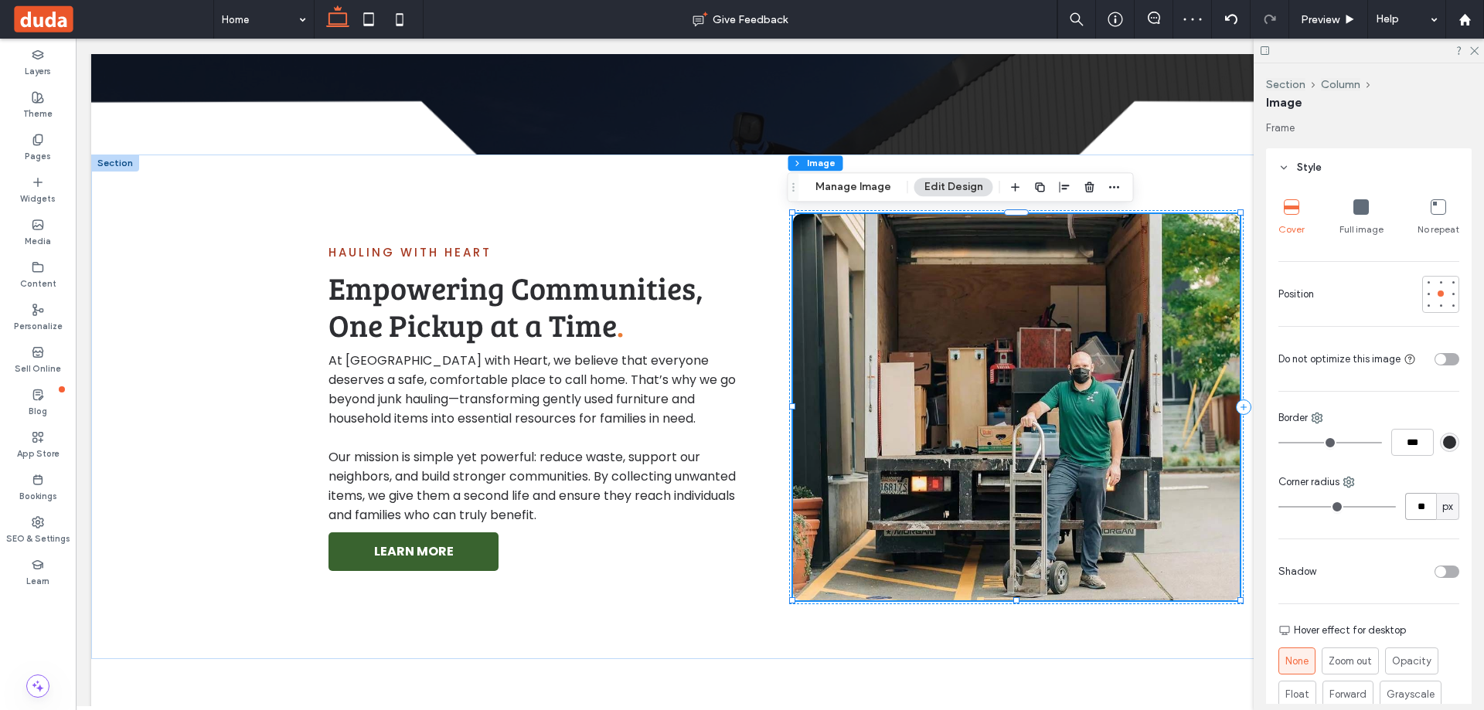
type input "**"
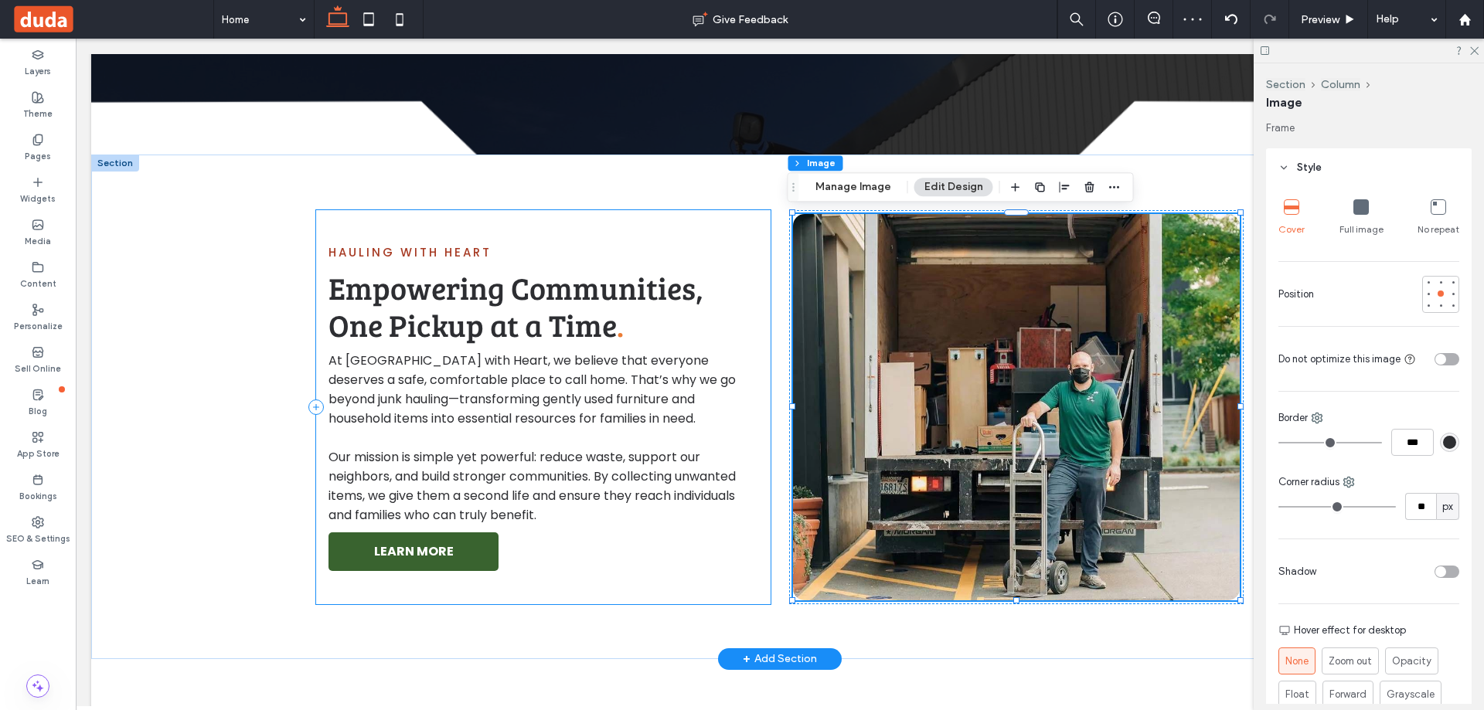
click at [737, 556] on div "Hauling with Heart Empowering Communities, One Pickup at a Time . At [GEOGRAPHI…" at bounding box center [543, 407] width 454 height 394
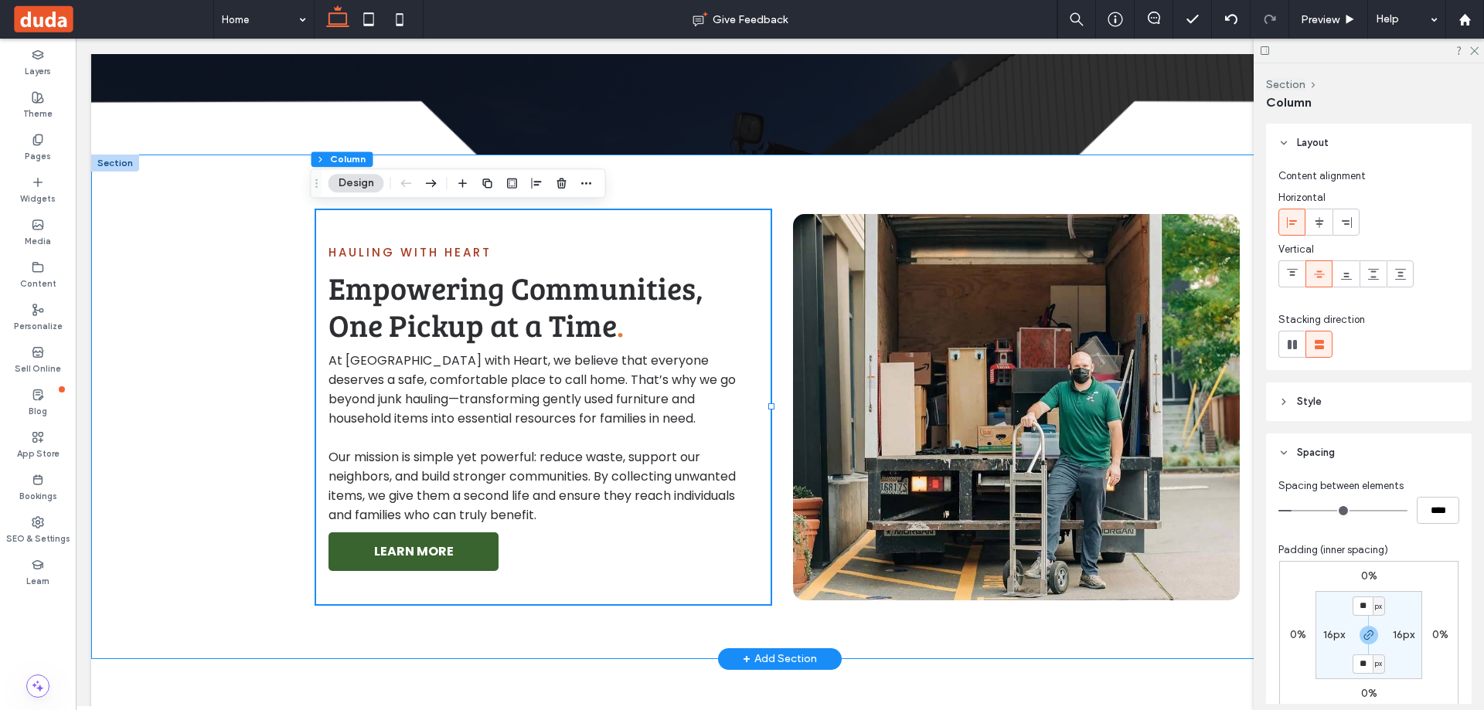
drag, startPoint x: 943, startPoint y: 628, endPoint x: 1039, endPoint y: 740, distance: 148.0
click at [943, 628] on div "Hauling with Heart Empowering Communities, One Pickup at a Time . At [GEOGRAPHI…" at bounding box center [779, 407] width 927 height 505
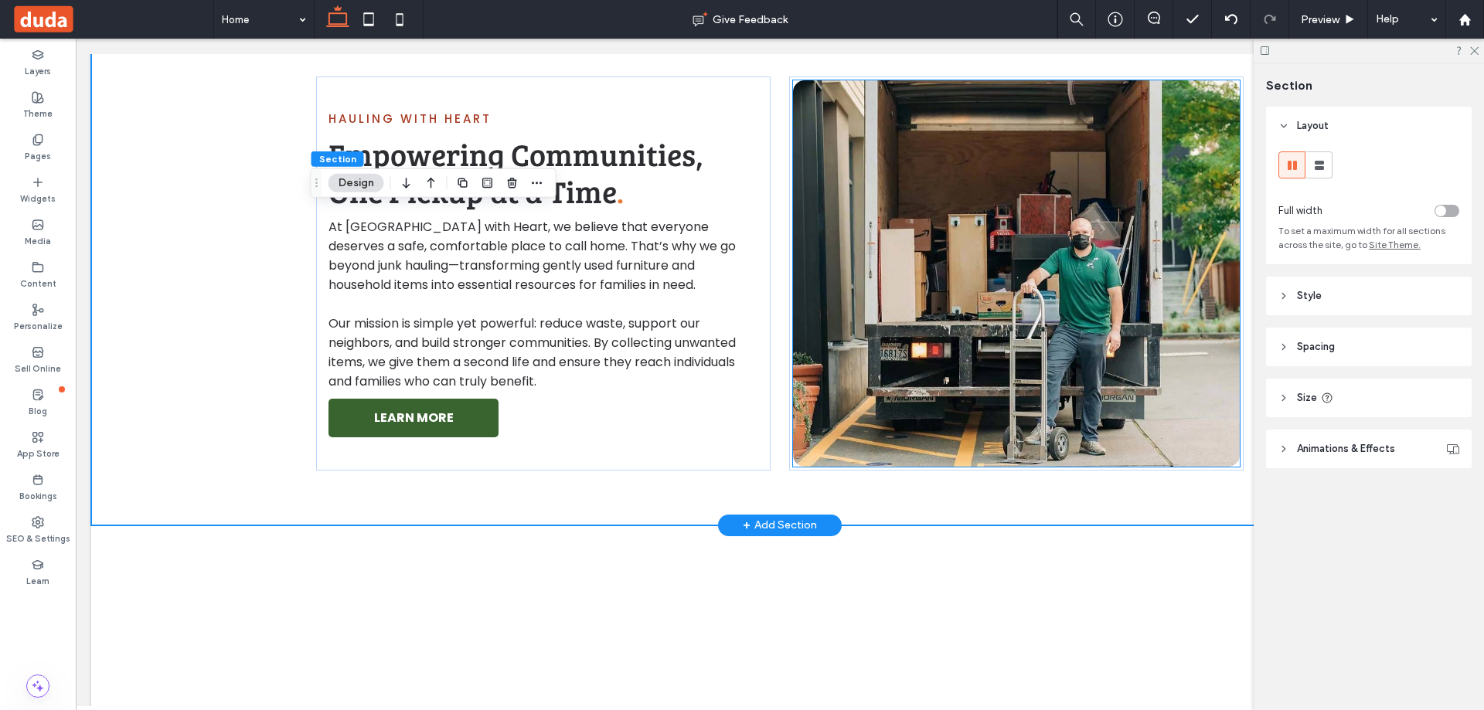
scroll to position [773, 0]
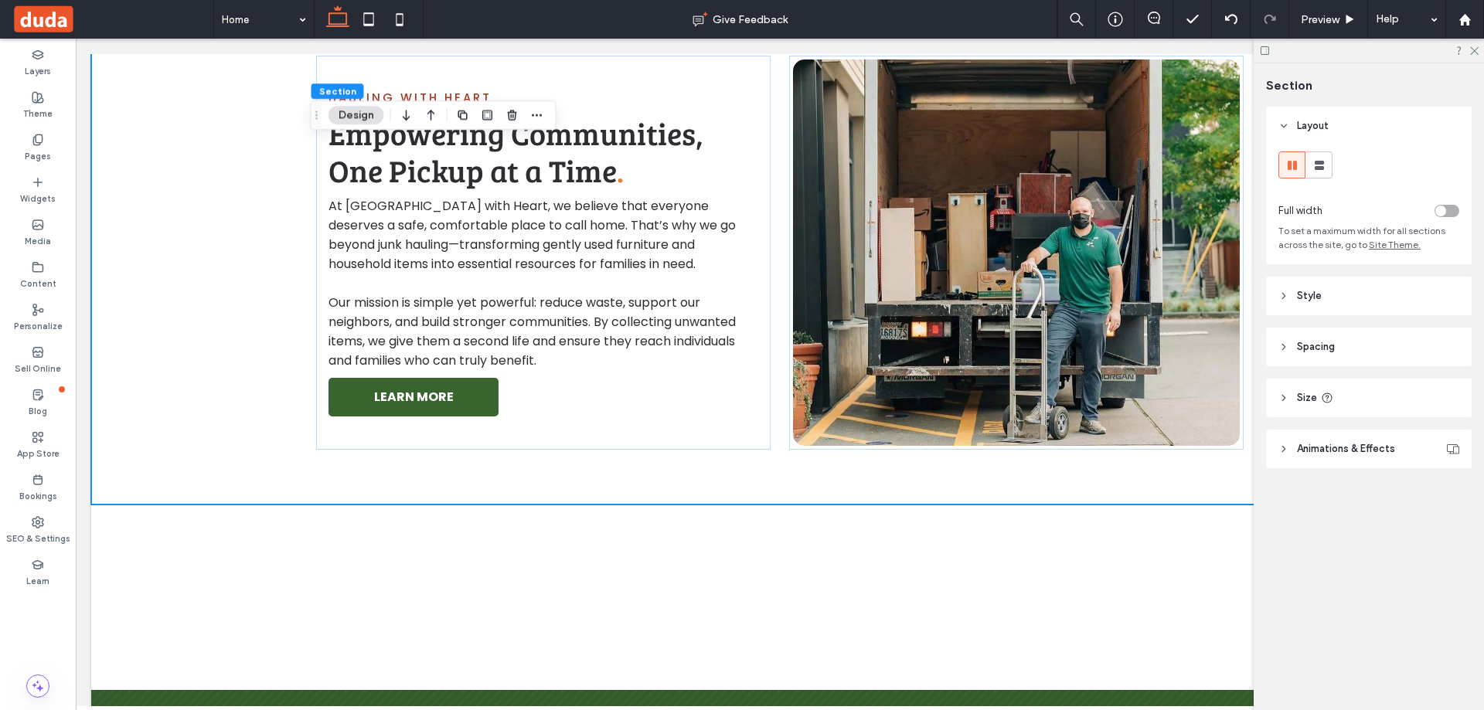
click at [1266, 53] on icon at bounding box center [1265, 51] width 12 height 12
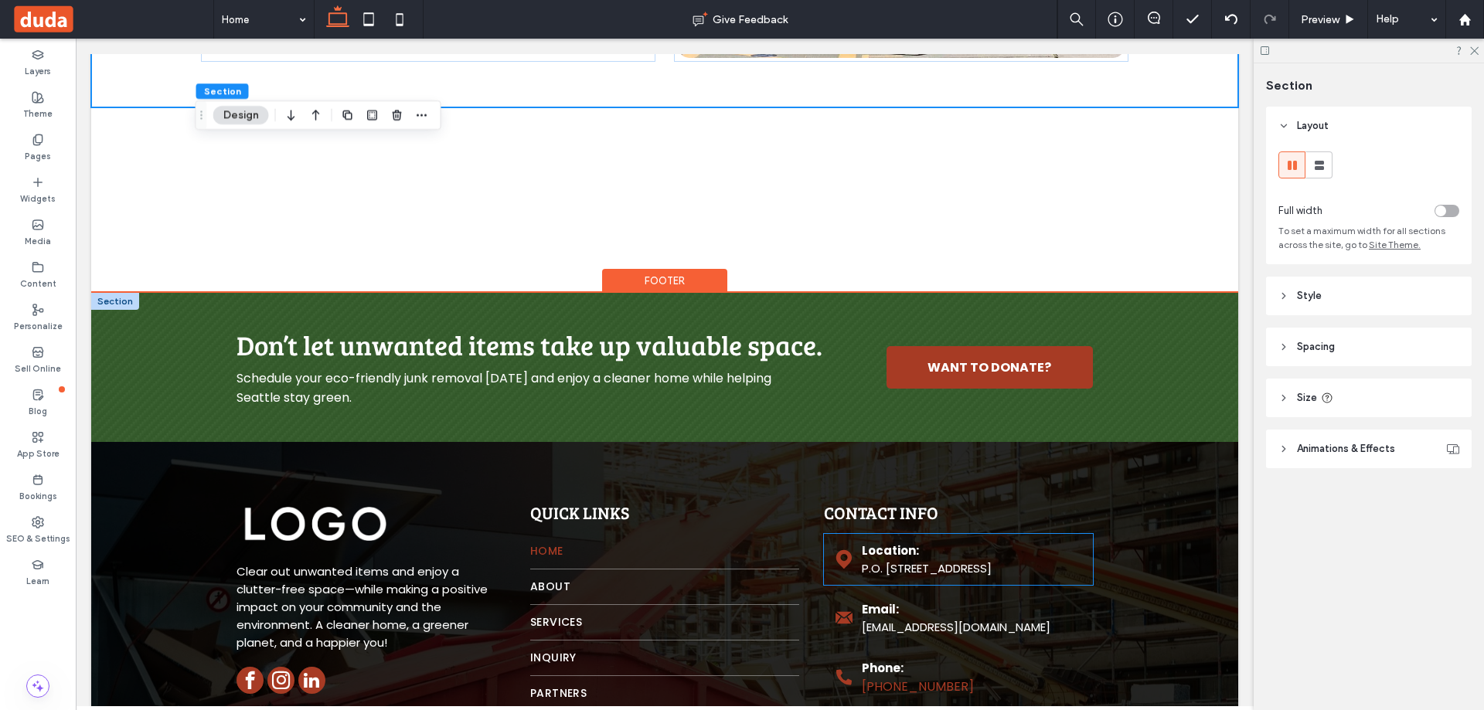
scroll to position [926, 0]
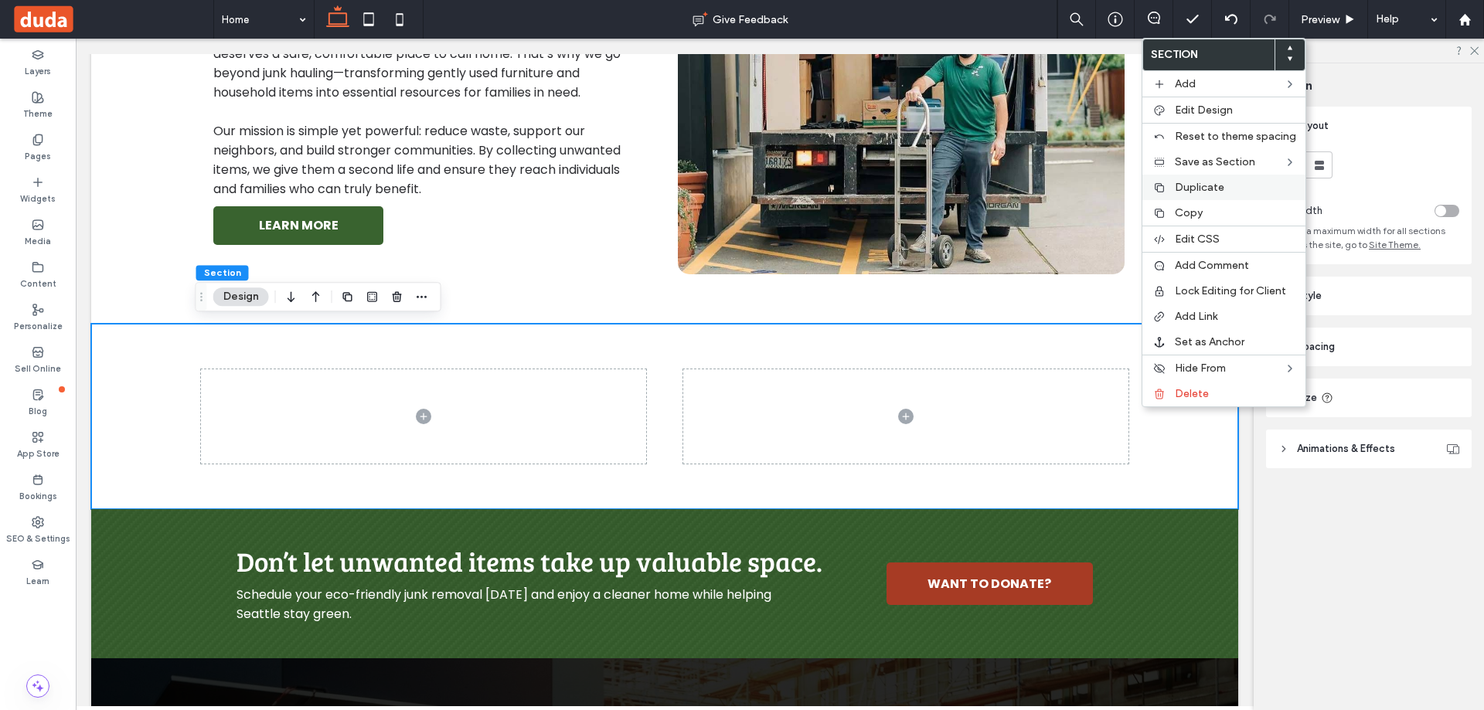
click at [1176, 179] on div "Duplicate" at bounding box center [1223, 188] width 163 height 26
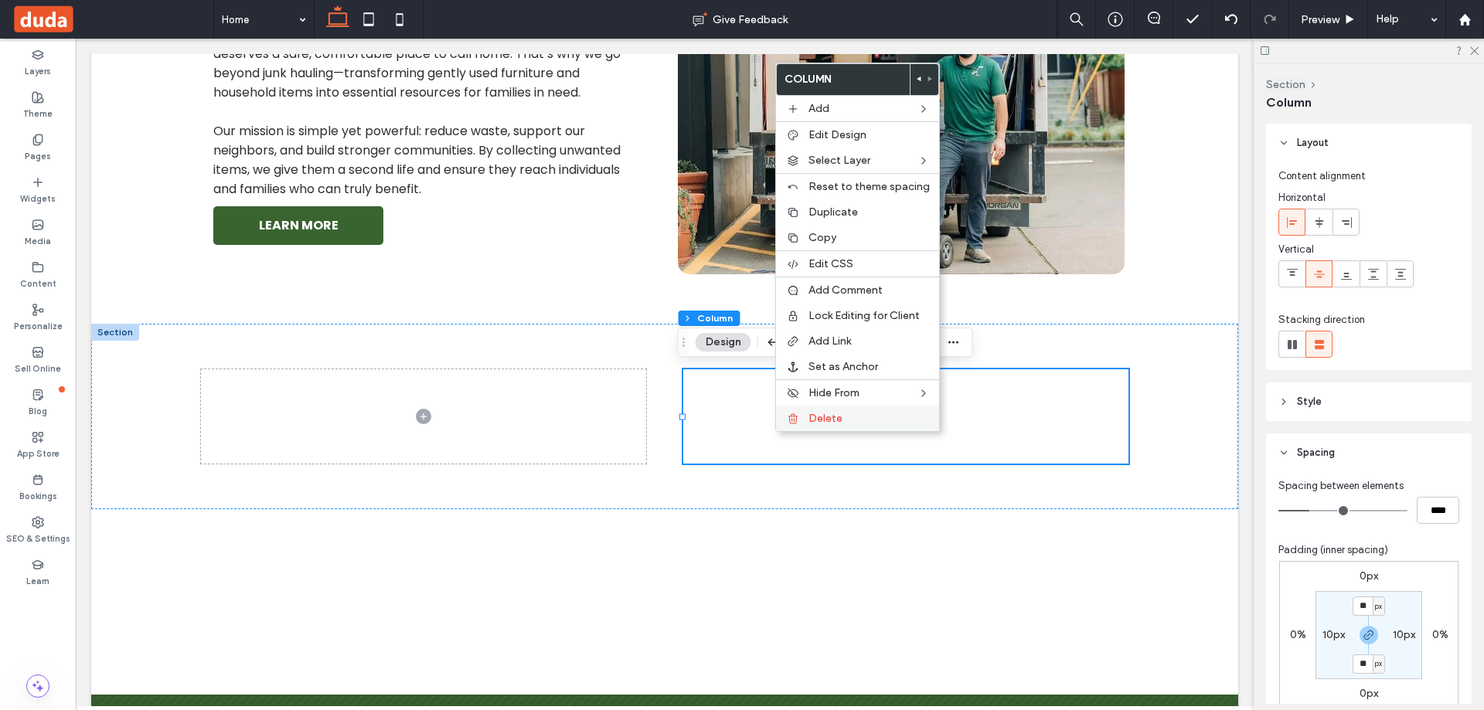
click at [835, 420] on span "Delete" at bounding box center [825, 418] width 34 height 13
